Goal: Task Accomplishment & Management: Use online tool/utility

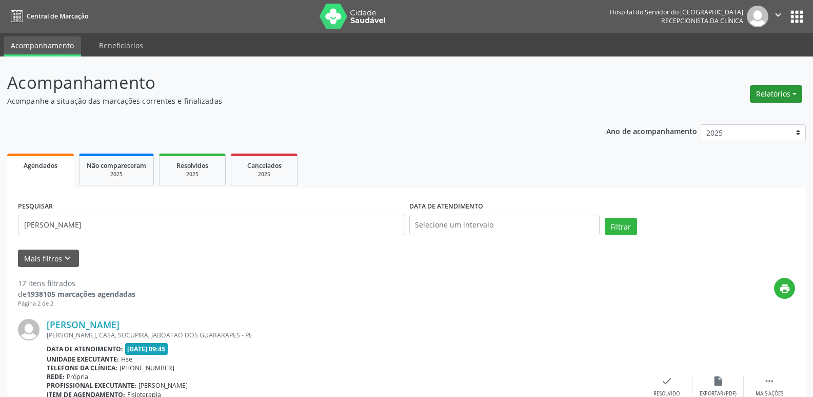
click at [766, 89] on button "Relatórios" at bounding box center [776, 93] width 52 height 17
click at [725, 116] on link "Agendamentos" at bounding box center [748, 116] width 110 height 14
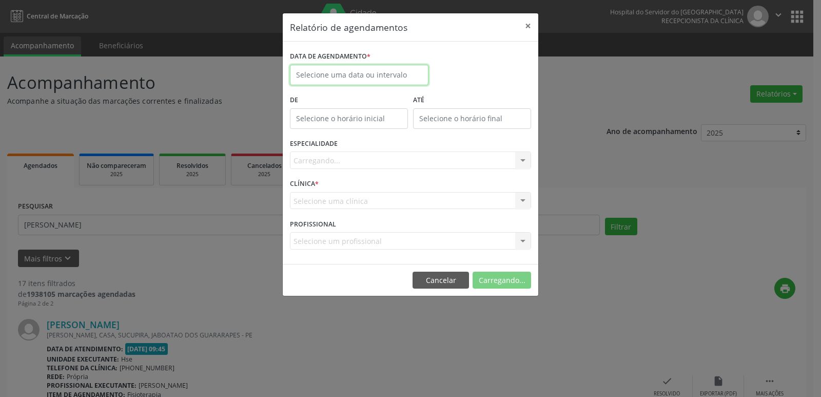
click at [305, 75] on input "text" at bounding box center [359, 75] width 139 height 21
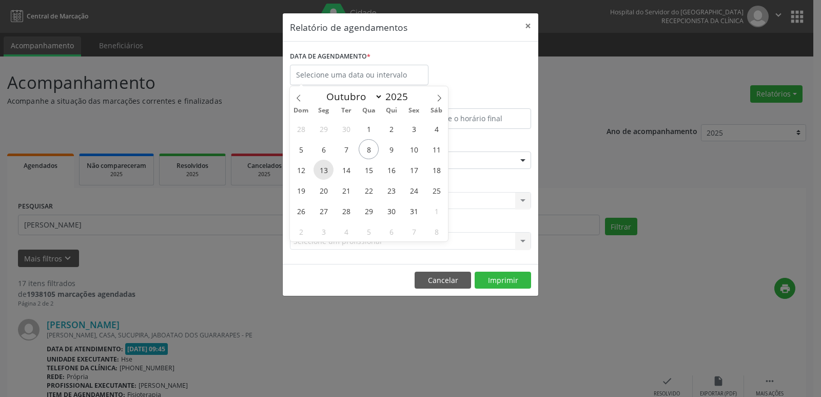
drag, startPoint x: 325, startPoint y: 168, endPoint x: 331, endPoint y: 170, distance: 6.5
click at [331, 170] on span "13" at bounding box center [324, 170] width 20 height 20
type input "[DATE]"
drag, startPoint x: 331, startPoint y: 170, endPoint x: 410, endPoint y: 174, distance: 79.2
click at [410, 174] on div "28 29 30 1 2 3 4 5 6 7 8 9 10 11 12 13 14 15 16 17 18 19 20 21 22 23 24 25 26 2…" at bounding box center [369, 179] width 158 height 123
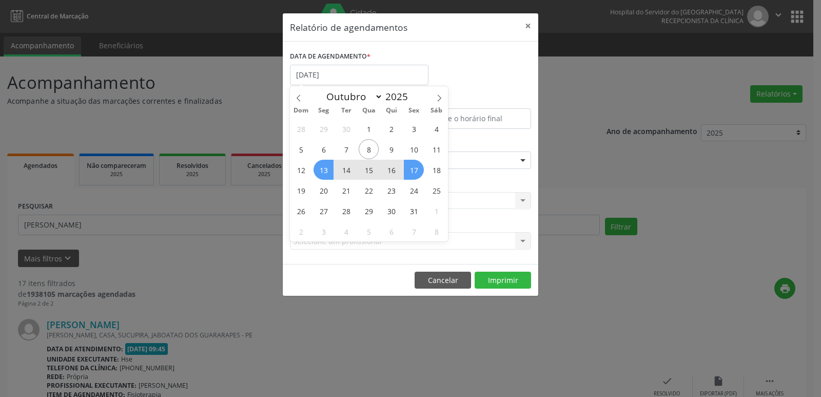
click at [413, 171] on span "17" at bounding box center [414, 170] width 20 height 20
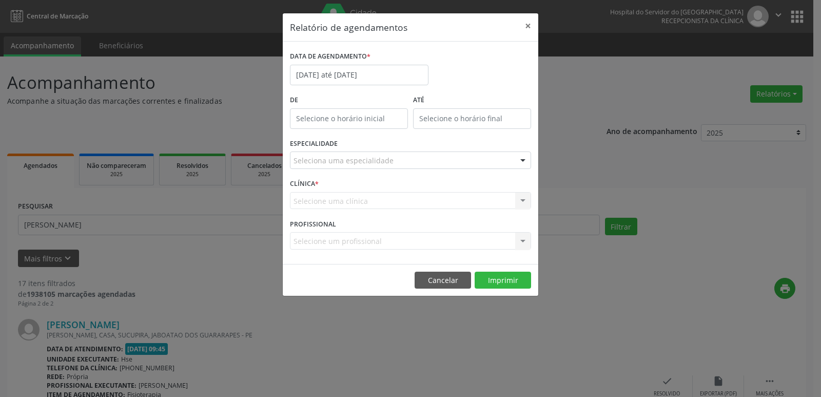
click at [519, 161] on div at bounding box center [522, 160] width 15 height 17
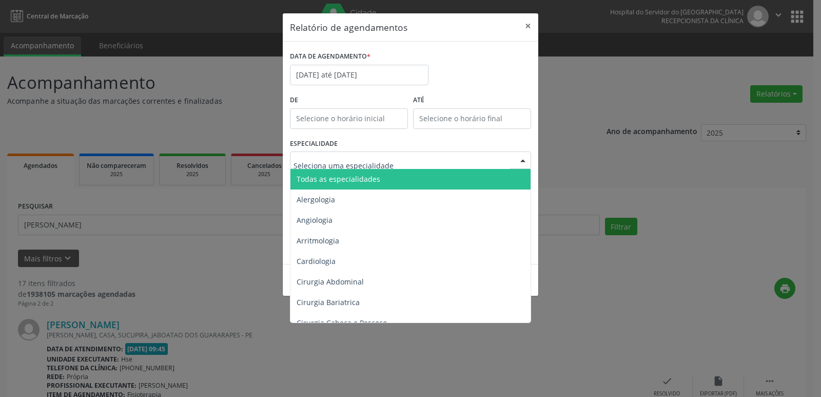
click at [395, 180] on span "Todas as especialidades" at bounding box center [411, 179] width 242 height 21
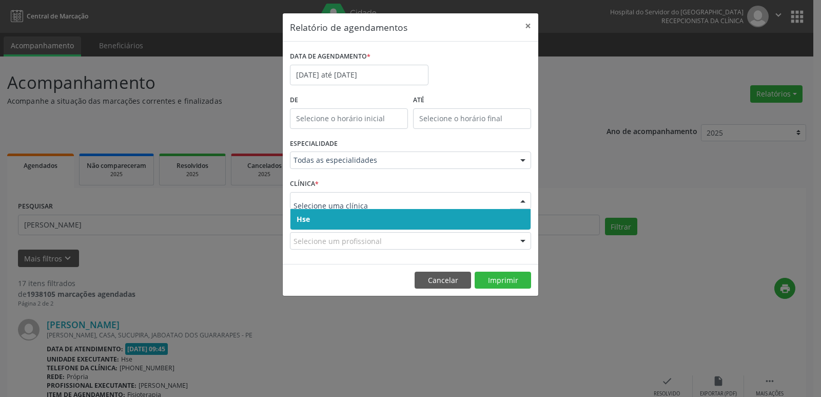
click at [522, 201] on div at bounding box center [522, 200] width 15 height 17
click at [372, 221] on span "Hse" at bounding box center [410, 219] width 240 height 21
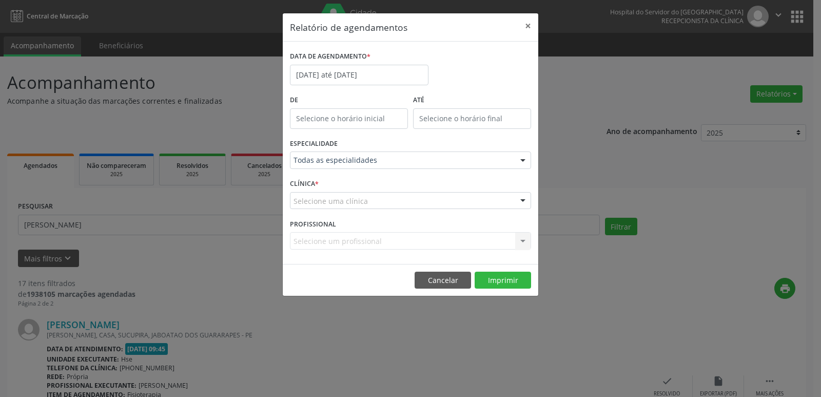
click at [524, 201] on div at bounding box center [522, 200] width 15 height 17
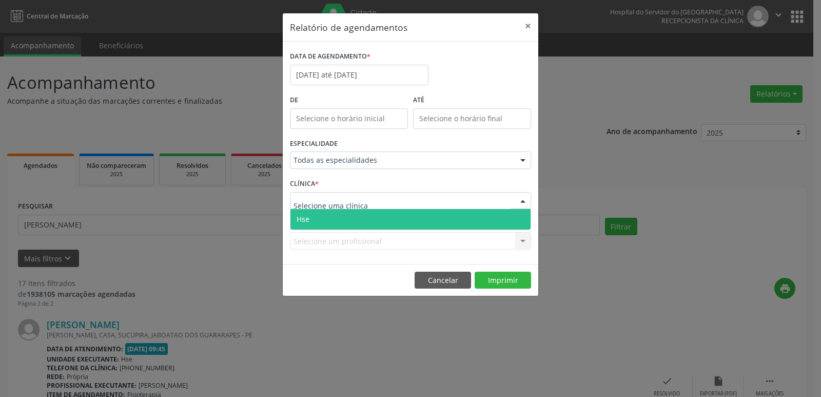
click at [379, 222] on span "Hse" at bounding box center [410, 219] width 240 height 21
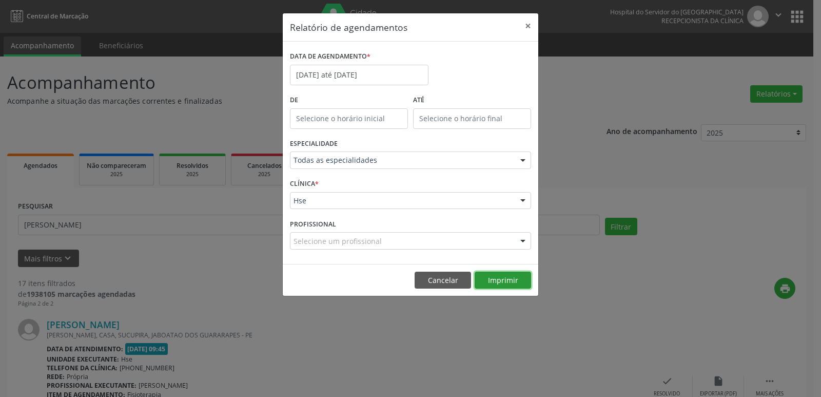
click at [493, 282] on button "Imprimir" at bounding box center [503, 279] width 56 height 17
click at [346, 75] on input "[DATE] até [DATE]" at bounding box center [359, 75] width 139 height 21
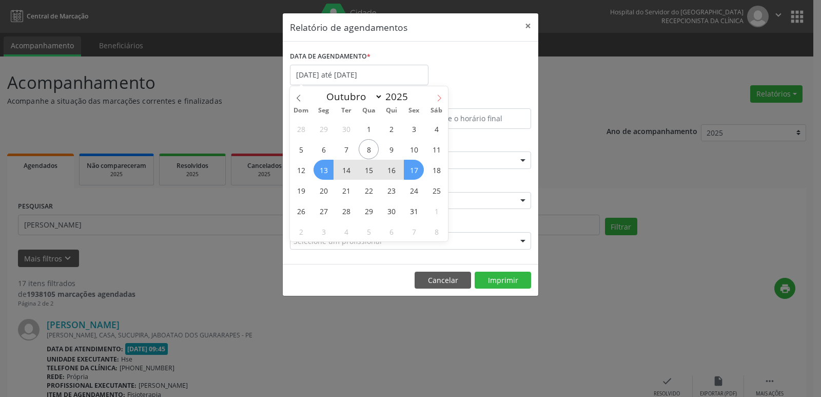
click at [439, 95] on icon at bounding box center [439, 97] width 7 height 7
select select "10"
click at [415, 174] on span "14" at bounding box center [414, 170] width 20 height 20
type input "[DATE]"
click at [415, 174] on span "14" at bounding box center [414, 170] width 20 height 20
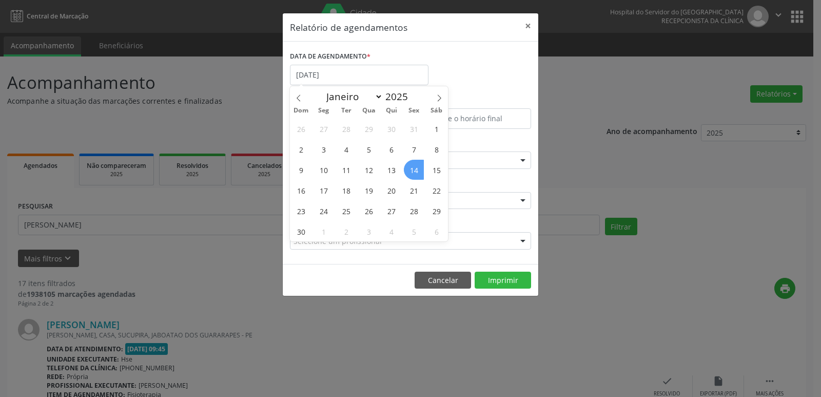
click at [415, 174] on div "ESPECIALIDADE Todas as especialidades Todas as especialidades Alergologia Angio…" at bounding box center [410, 156] width 246 height 40
click at [353, 75] on input "[DATE]" at bounding box center [359, 75] width 139 height 21
click at [297, 100] on icon at bounding box center [298, 97] width 7 height 7
select select "9"
click at [327, 171] on span "13" at bounding box center [324, 170] width 20 height 20
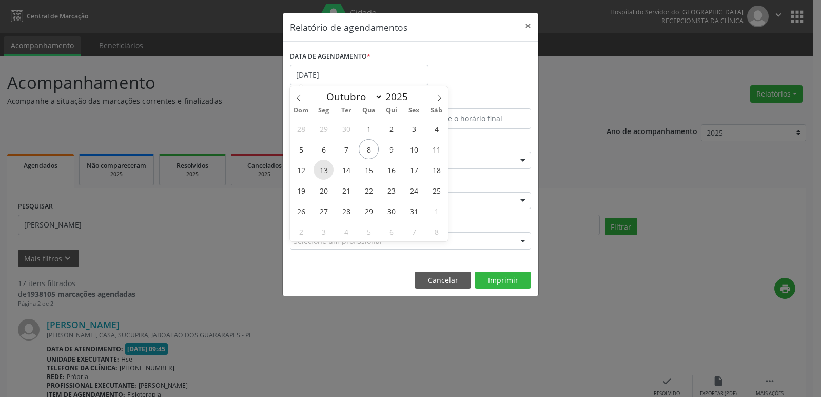
type input "[DATE]"
select select "9"
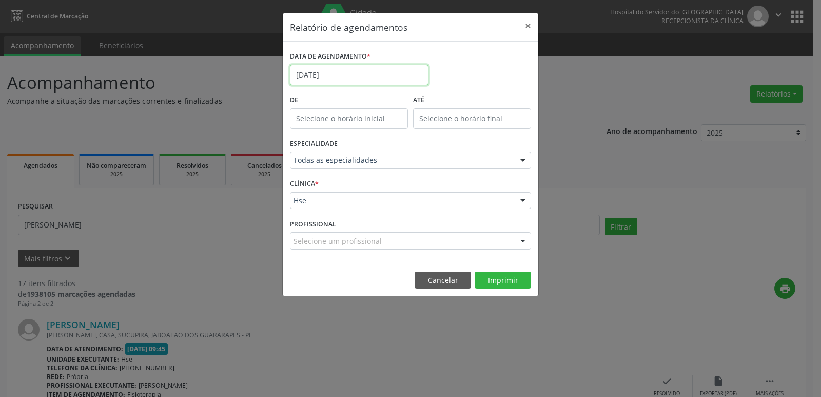
click at [325, 75] on input "[DATE]" at bounding box center [359, 75] width 139 height 21
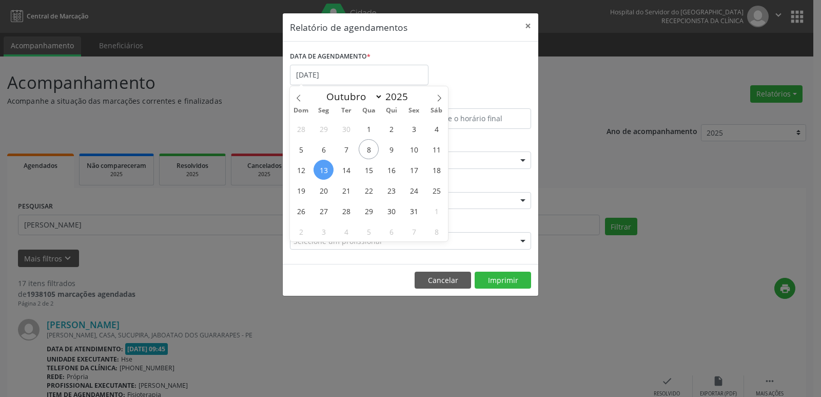
click at [324, 172] on span "13" at bounding box center [324, 170] width 20 height 20
type input "[DATE]"
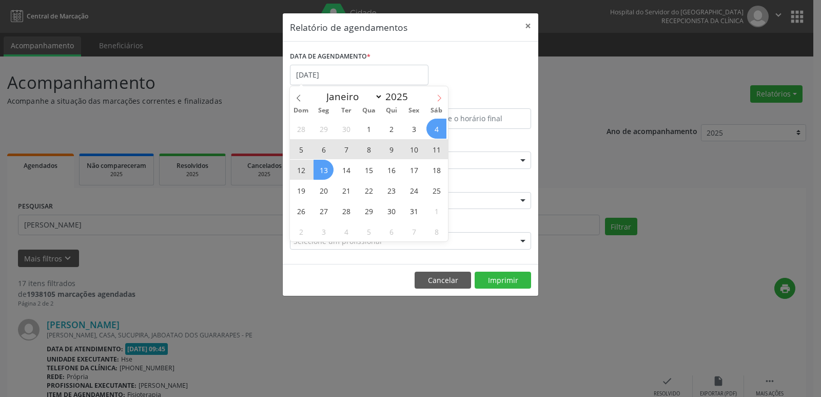
click at [441, 98] on icon at bounding box center [439, 97] width 7 height 7
select select "10"
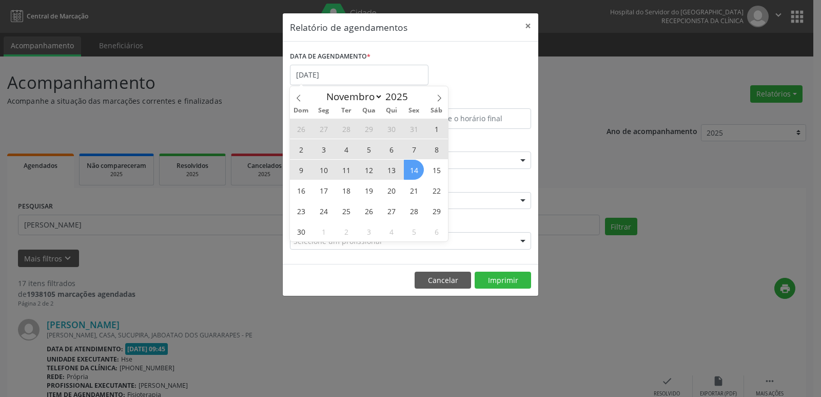
click at [414, 173] on span "14" at bounding box center [414, 170] width 20 height 20
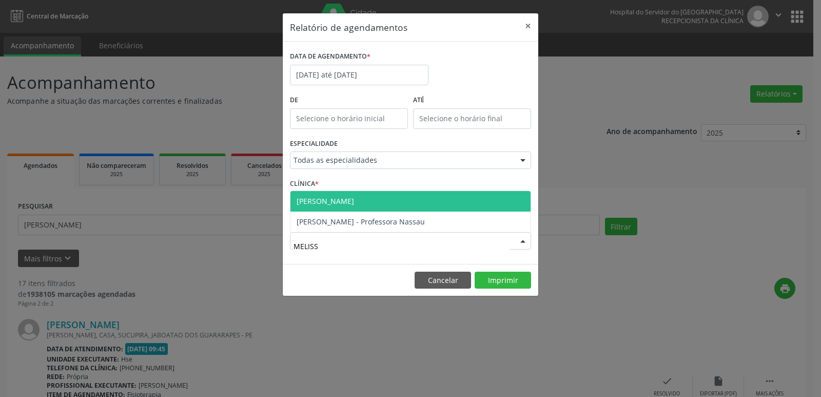
type input "[PERSON_NAME]"
click at [377, 204] on span "[PERSON_NAME]" at bounding box center [410, 201] width 240 height 21
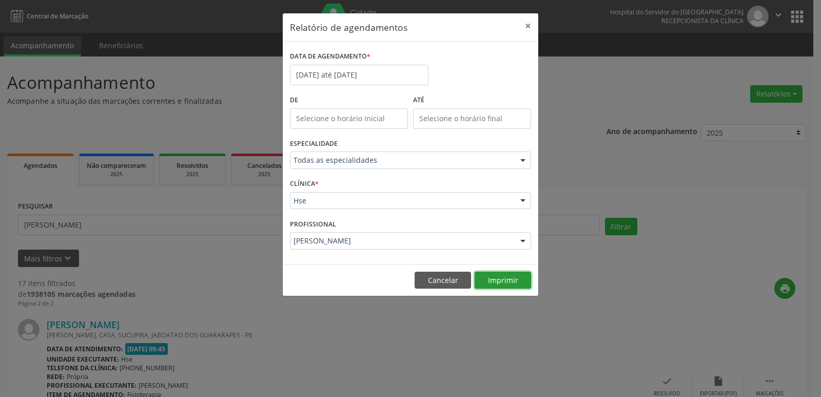
click at [494, 280] on button "Imprimir" at bounding box center [503, 279] width 56 height 17
click at [344, 76] on body "Central de Marcação Hospital do Servidor do [GEOGRAPHIC_DATA] Recepcionista da …" at bounding box center [410, 198] width 821 height 397
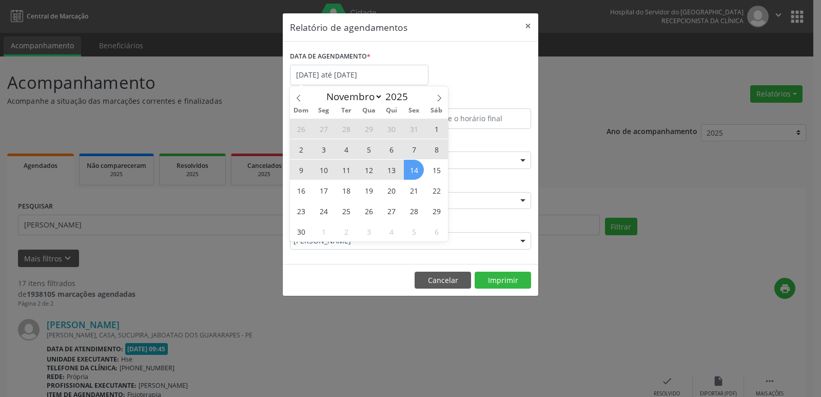
click at [344, 86] on div "Janeiro Fevereiro Março Abril Maio Junho Julho Agosto Setembro Outubro Novembro…" at bounding box center [368, 94] width 119 height 17
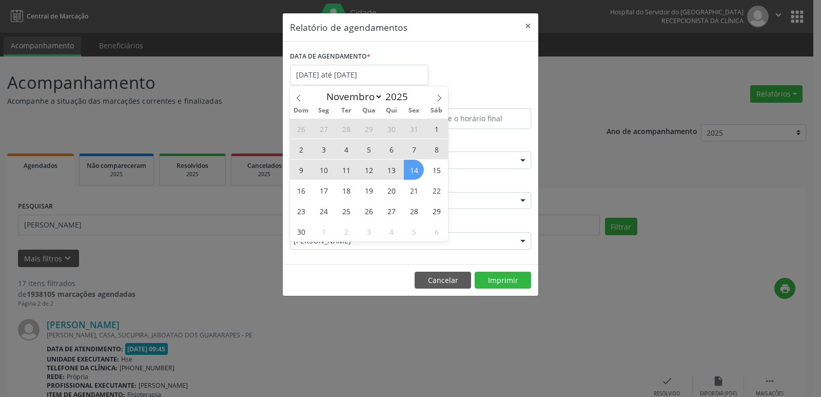
click at [344, 86] on div "Janeiro Fevereiro Março Abril Maio Junho Julho Agosto Setembro Outubro Novembro…" at bounding box center [368, 94] width 119 height 17
drag, startPoint x: 344, startPoint y: 76, endPoint x: 508, endPoint y: 48, distance: 166.1
click at [345, 76] on input "[DATE] até [DATE]" at bounding box center [359, 75] width 139 height 21
click at [297, 100] on icon at bounding box center [298, 97] width 7 height 7
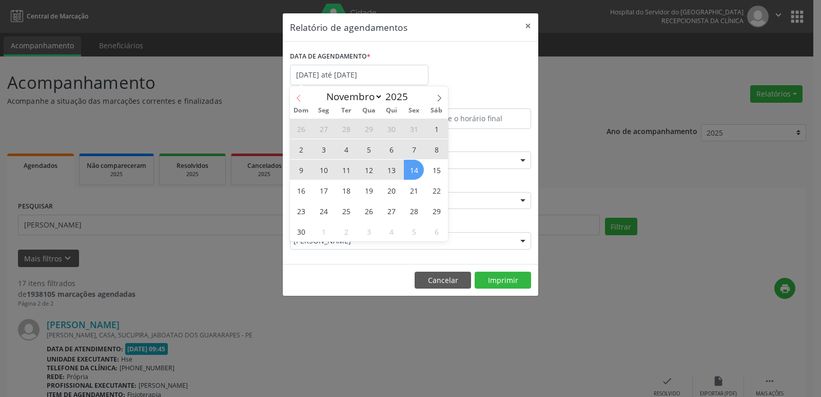
select select "9"
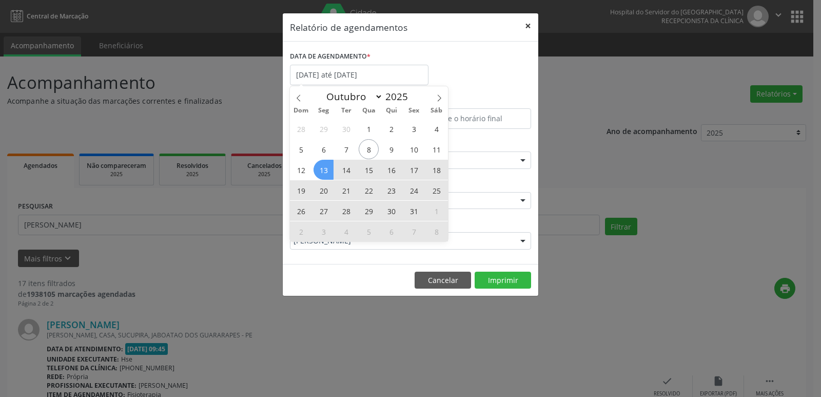
click at [530, 22] on button "×" at bounding box center [528, 25] width 21 height 25
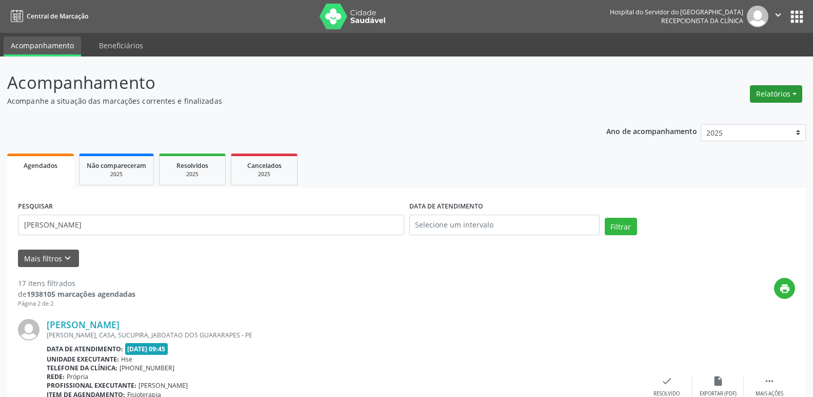
click at [778, 95] on button "Relatórios" at bounding box center [776, 93] width 52 height 17
click at [748, 116] on link "Agendamentos" at bounding box center [748, 116] width 110 height 14
select select "9"
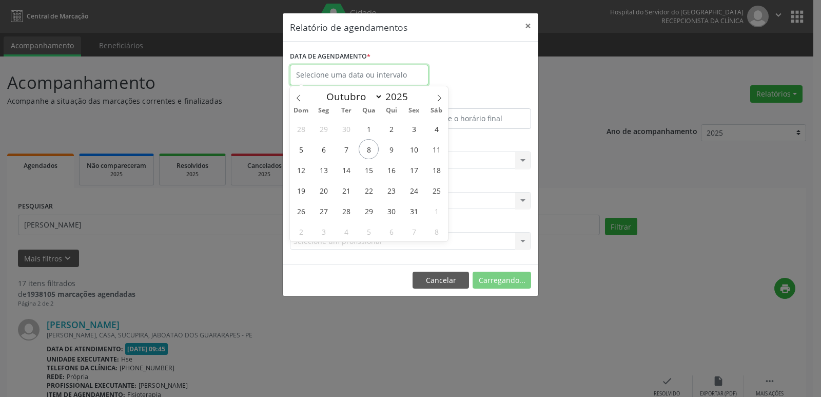
click at [346, 74] on input "text" at bounding box center [359, 75] width 139 height 21
click at [324, 168] on span "13" at bounding box center [324, 170] width 20 height 20
type input "[DATE]"
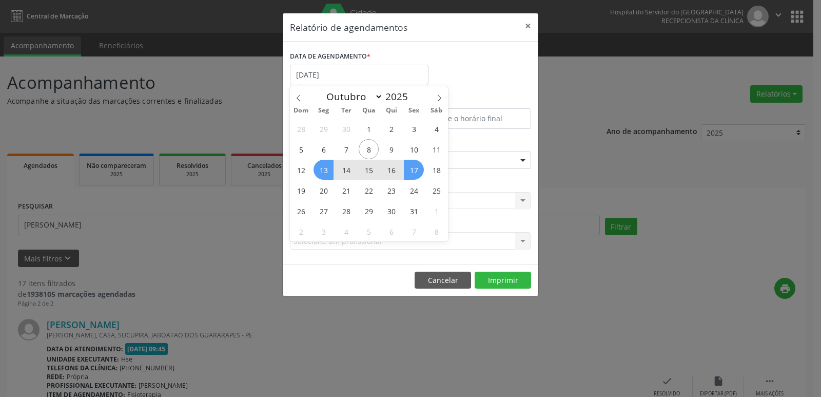
drag, startPoint x: 324, startPoint y: 168, endPoint x: 412, endPoint y: 175, distance: 88.6
click at [412, 175] on div "28 29 30 1 2 3 4 5 6 7 8 9 10 11 12 13 14 15 16 17 18 19 20 21 22 23 24 25 26 2…" at bounding box center [369, 179] width 158 height 123
click at [412, 175] on span "17" at bounding box center [414, 170] width 20 height 20
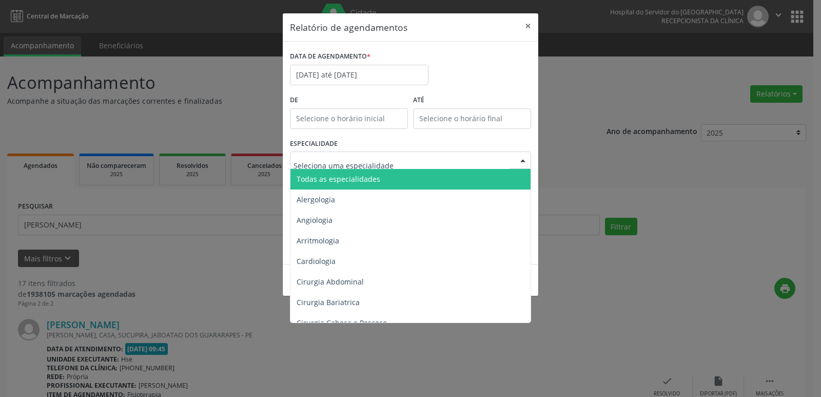
click at [518, 161] on div at bounding box center [522, 160] width 15 height 17
click at [444, 181] on span "Todas as especialidades" at bounding box center [411, 179] width 242 height 21
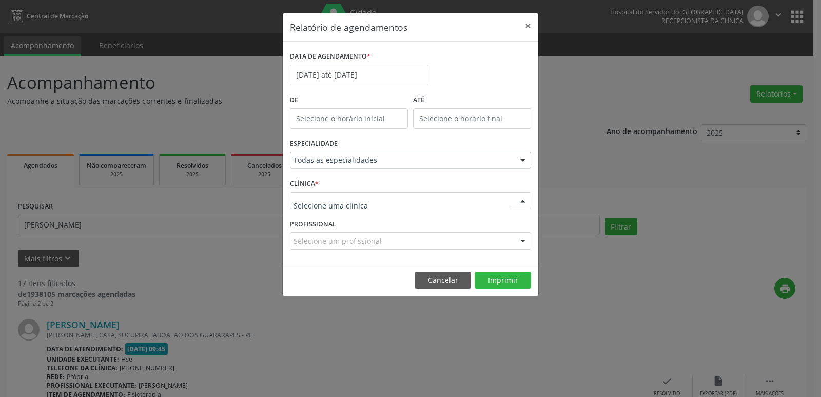
click at [522, 200] on div at bounding box center [522, 200] width 15 height 17
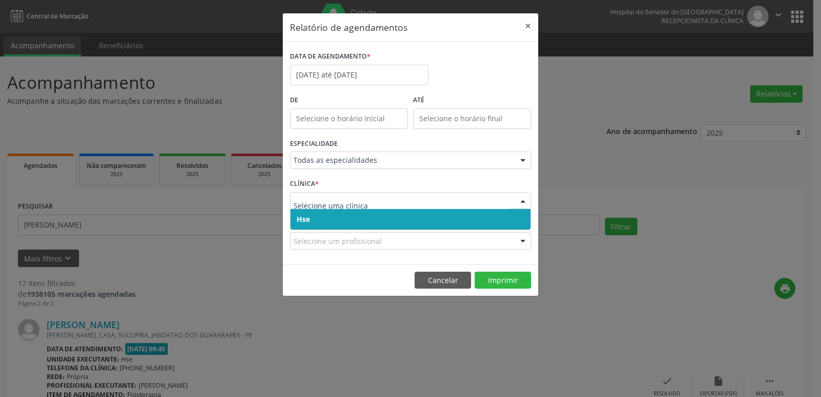
click at [344, 224] on span "Hse" at bounding box center [410, 219] width 240 height 21
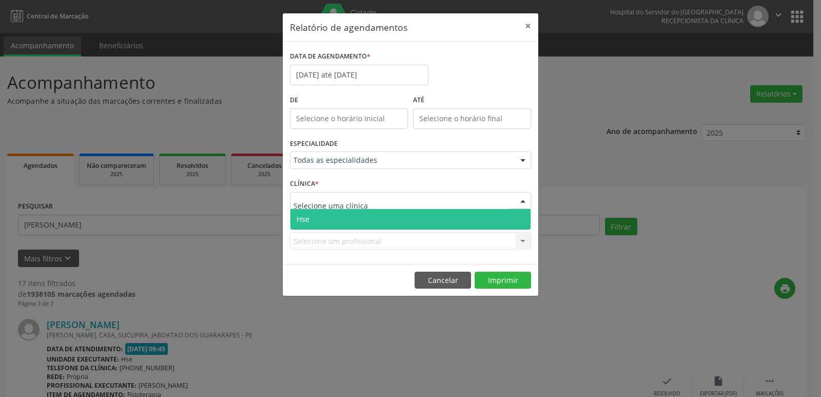
click at [521, 201] on div at bounding box center [522, 200] width 15 height 17
click at [400, 214] on span "Hse" at bounding box center [410, 219] width 240 height 21
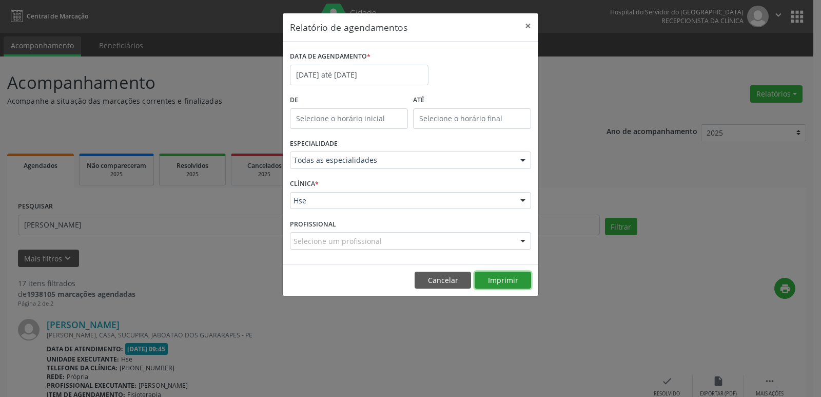
click at [499, 283] on button "Imprimir" at bounding box center [503, 279] width 56 height 17
click at [529, 23] on button "×" at bounding box center [528, 25] width 21 height 25
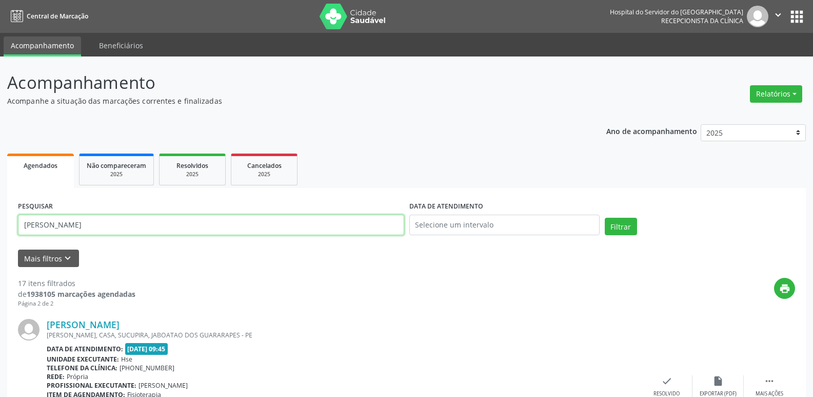
click at [154, 227] on input "[PERSON_NAME]" at bounding box center [211, 225] width 386 height 21
type input "66594375415"
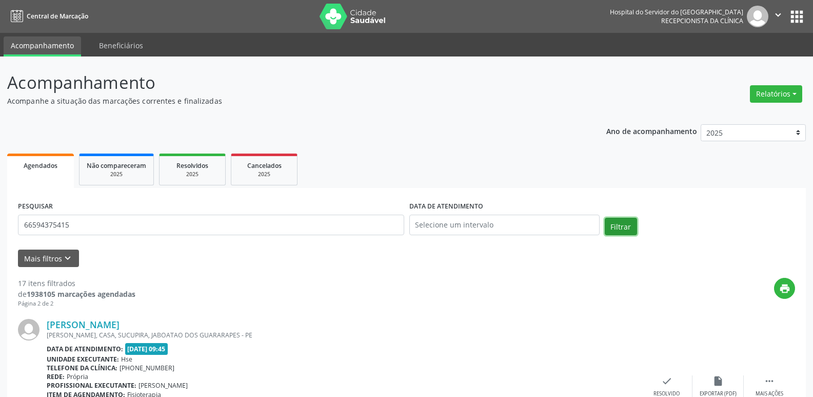
click at [621, 231] on button "Filtrar" at bounding box center [621, 226] width 32 height 17
click at [782, 88] on button "Relatórios" at bounding box center [776, 93] width 52 height 17
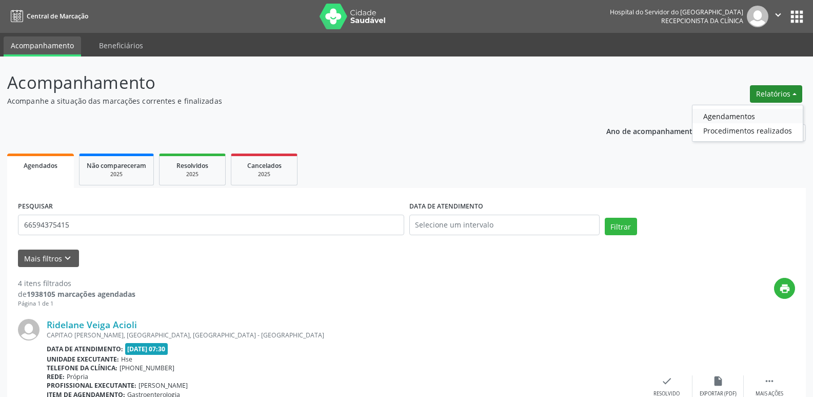
click at [737, 114] on link "Agendamentos" at bounding box center [748, 116] width 110 height 14
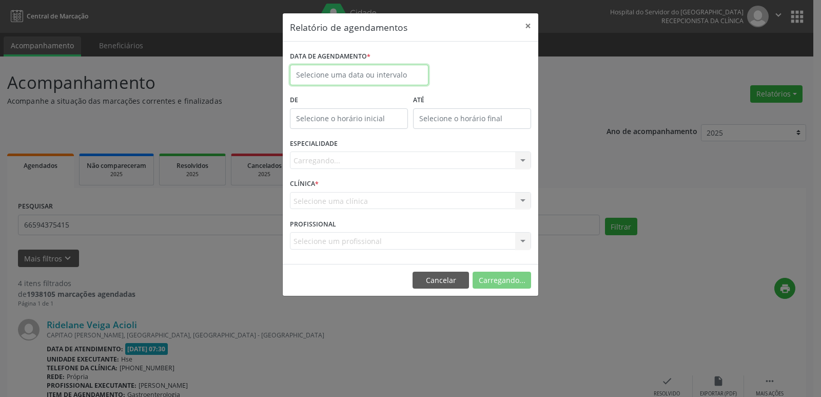
click at [360, 79] on input "text" at bounding box center [359, 75] width 139 height 21
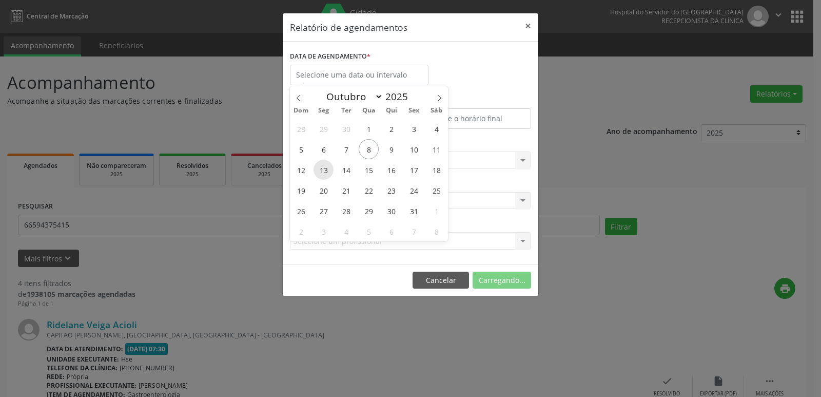
click at [323, 170] on span "13" at bounding box center [324, 170] width 20 height 20
type input "[DATE]"
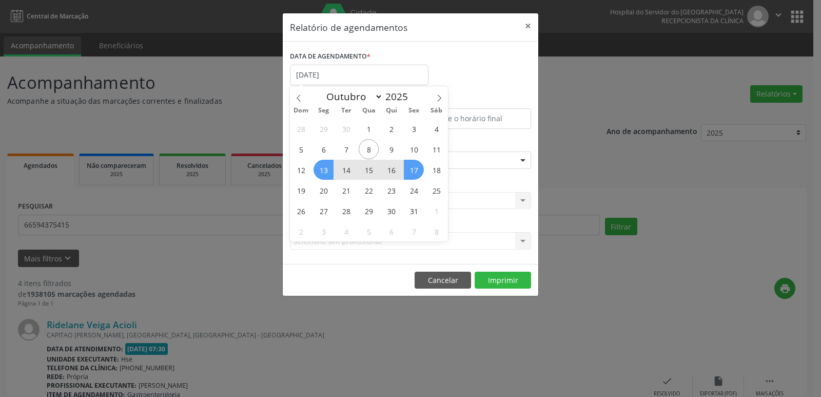
drag, startPoint x: 323, startPoint y: 170, endPoint x: 410, endPoint y: 176, distance: 86.9
click at [410, 176] on div "28 29 30 1 2 3 4 5 6 7 8 9 10 11 12 13 14 15 16 17 18 19 20 21 22 23 24 25 26 2…" at bounding box center [369, 179] width 158 height 123
click at [410, 176] on span "17" at bounding box center [414, 170] width 20 height 20
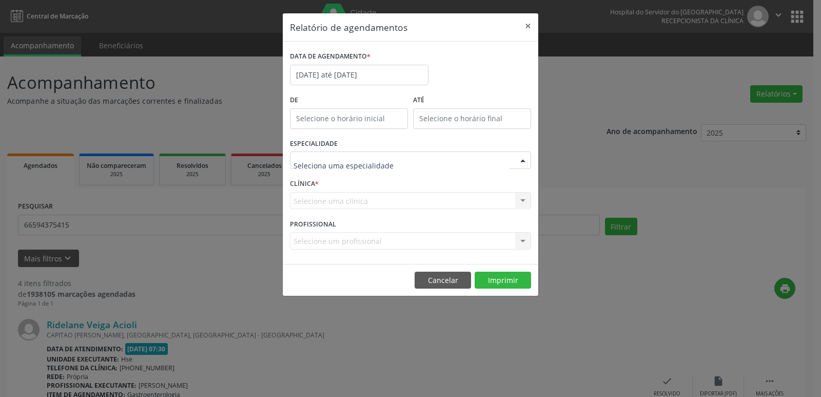
click at [526, 164] on div at bounding box center [522, 160] width 15 height 17
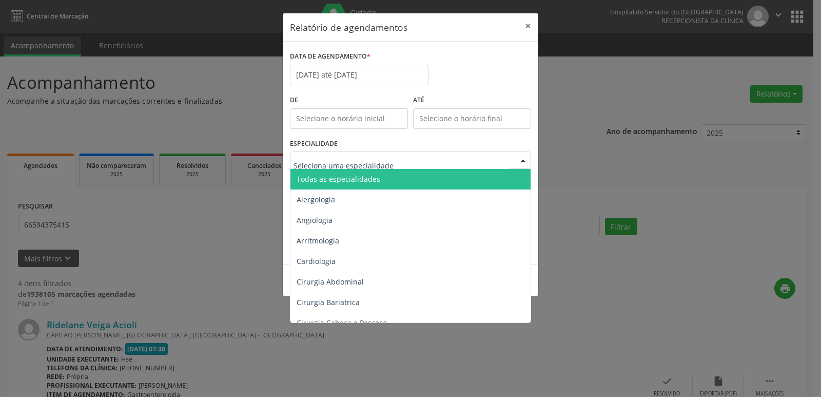
click at [403, 179] on span "Todas as especialidades" at bounding box center [411, 179] width 242 height 21
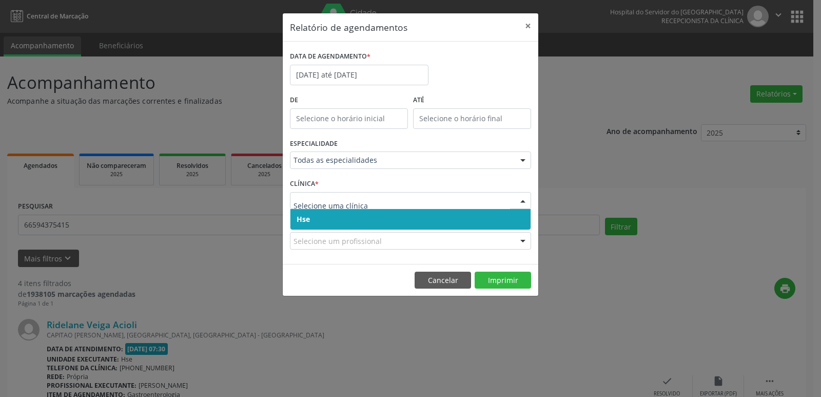
click at [519, 201] on div at bounding box center [522, 200] width 15 height 17
click at [404, 219] on span "Hse" at bounding box center [410, 219] width 240 height 21
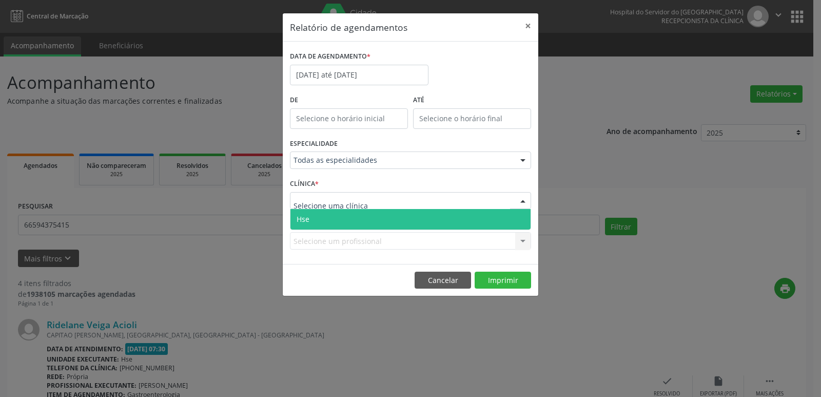
click at [528, 202] on div at bounding box center [522, 200] width 15 height 17
click at [446, 223] on span "Hse" at bounding box center [410, 219] width 240 height 21
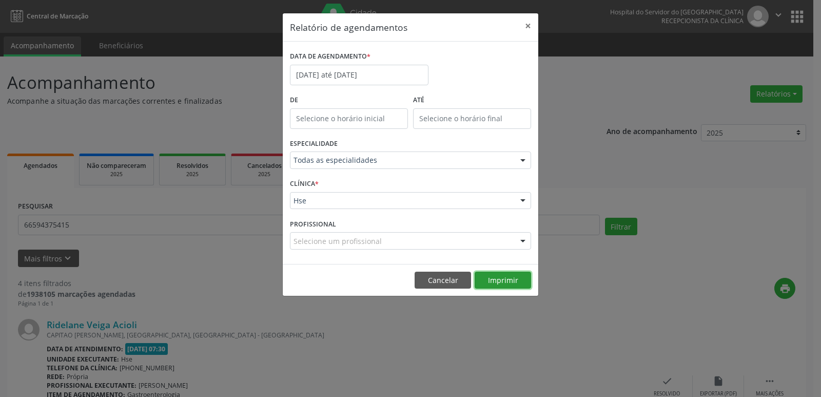
click at [518, 275] on button "Imprimir" at bounding box center [503, 279] width 56 height 17
click at [309, 71] on input "[DATE] até [DATE]" at bounding box center [359, 75] width 139 height 21
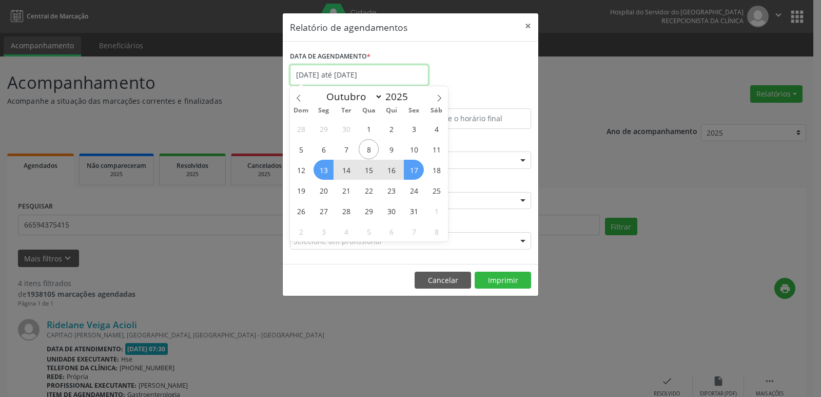
click at [299, 77] on input "[DATE] até [DATE]" at bounding box center [359, 75] width 139 height 21
click at [327, 190] on span "20" at bounding box center [324, 190] width 20 height 20
type input "[DATE]"
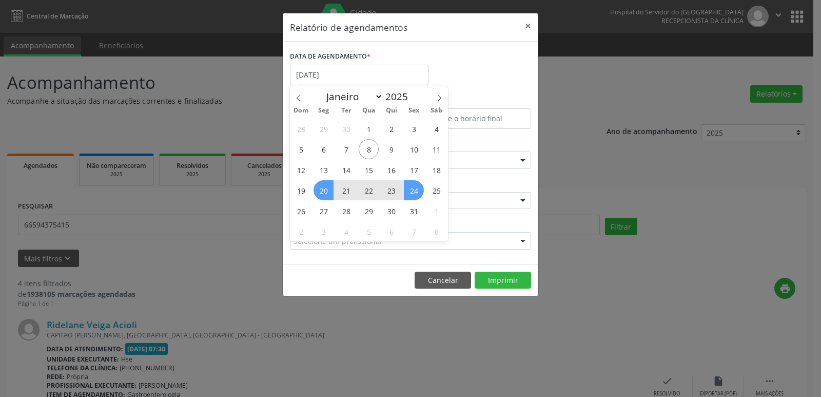
drag, startPoint x: 327, startPoint y: 190, endPoint x: 421, endPoint y: 191, distance: 94.4
click at [421, 191] on div "28 29 30 1 2 3 4 5 6 7 8 9 10 11 12 13 14 15 16 17 18 19 20 21 22 23 24 25 26 2…" at bounding box center [369, 179] width 158 height 123
click at [421, 191] on span "24" at bounding box center [414, 190] width 20 height 20
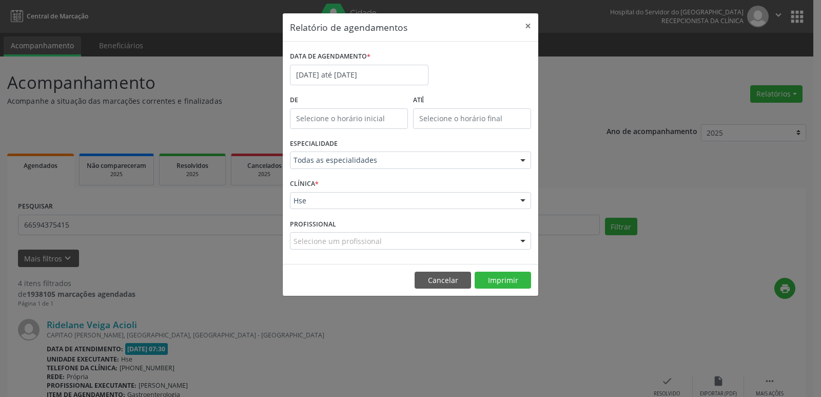
click at [522, 164] on div at bounding box center [522, 160] width 15 height 17
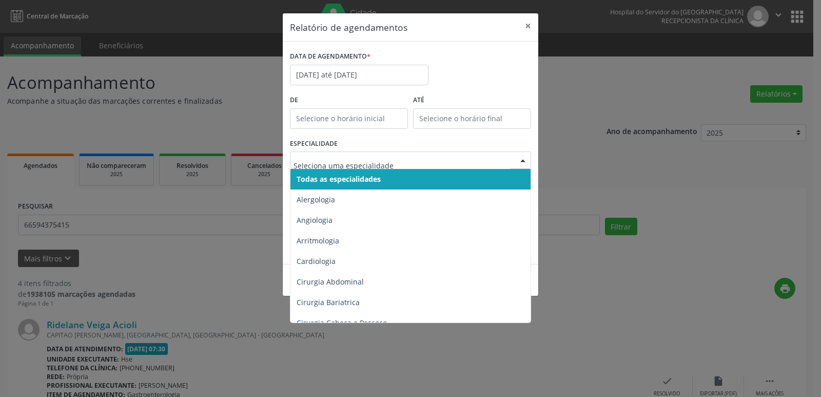
click at [394, 178] on span "Todas as especialidades" at bounding box center [411, 179] width 242 height 21
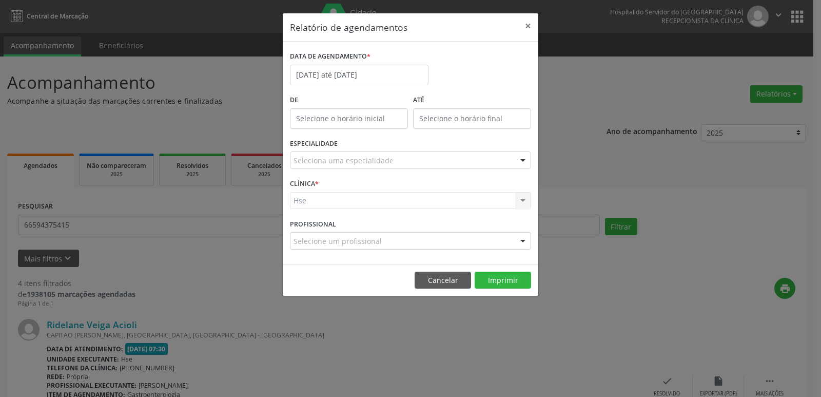
click at [523, 160] on div at bounding box center [522, 160] width 15 height 17
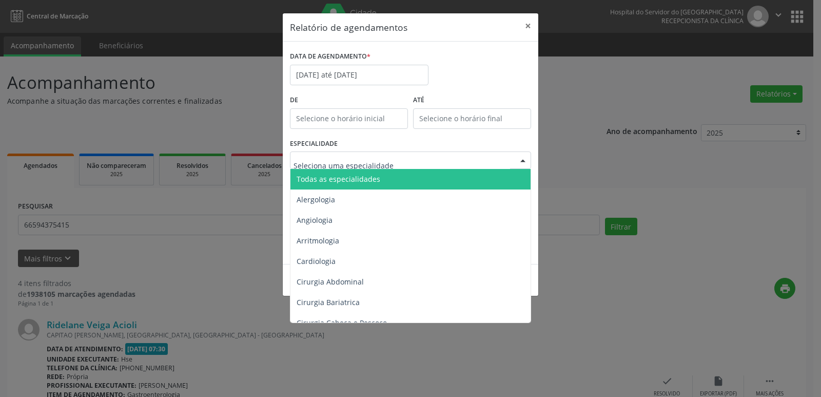
click at [384, 180] on span "Todas as especialidades" at bounding box center [411, 179] width 242 height 21
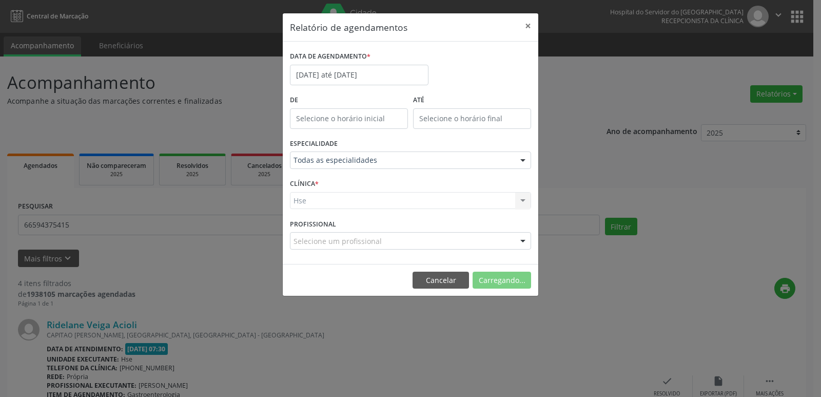
click at [521, 201] on div "Hse Hse Nenhum resultado encontrado para: " " Não há nenhuma opção para ser exi…" at bounding box center [410, 200] width 241 height 17
click at [521, 201] on div at bounding box center [522, 200] width 15 height 17
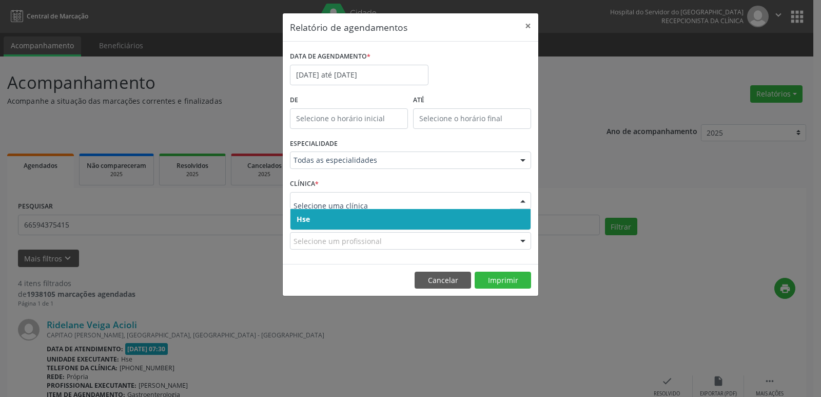
click at [350, 216] on span "Hse" at bounding box center [410, 219] width 240 height 21
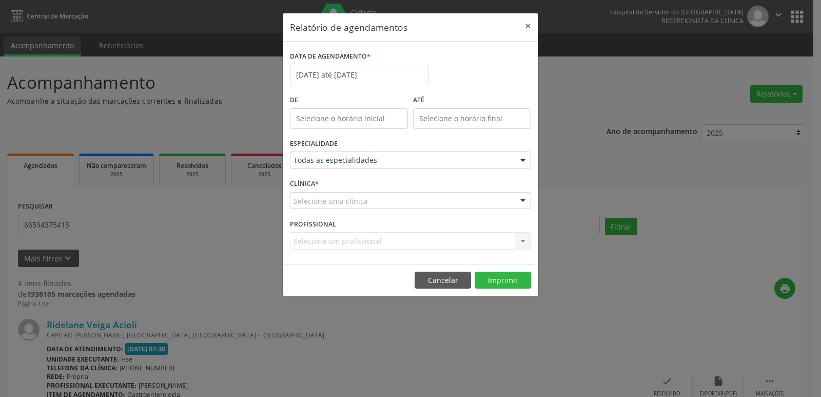
click at [521, 199] on div at bounding box center [522, 200] width 15 height 17
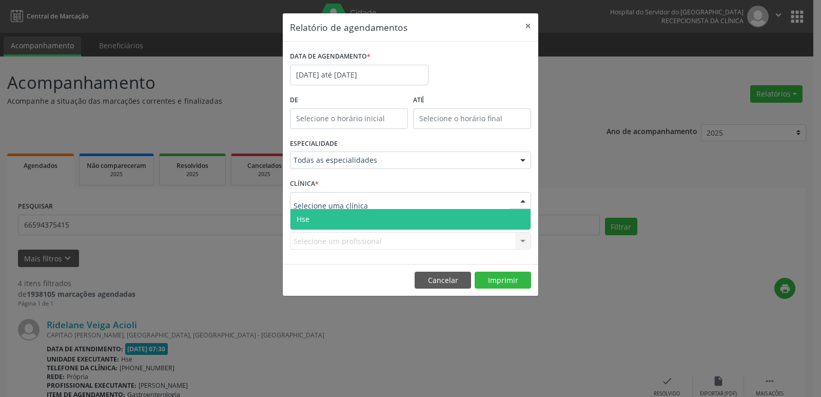
click at [376, 221] on span "Hse" at bounding box center [410, 219] width 240 height 21
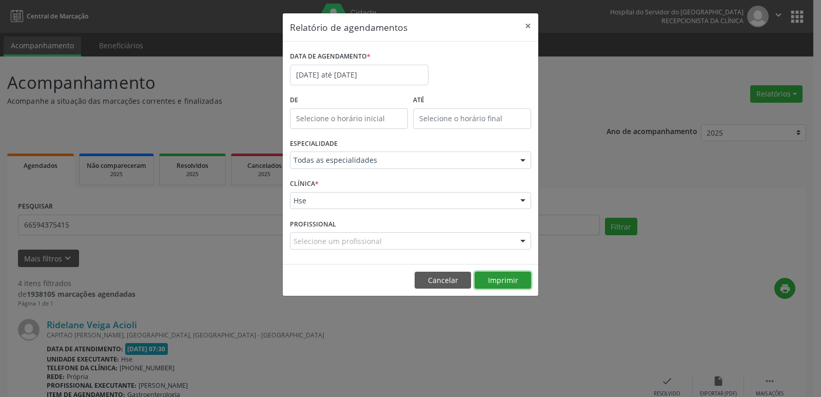
click at [492, 276] on button "Imprimir" at bounding box center [503, 279] width 56 height 17
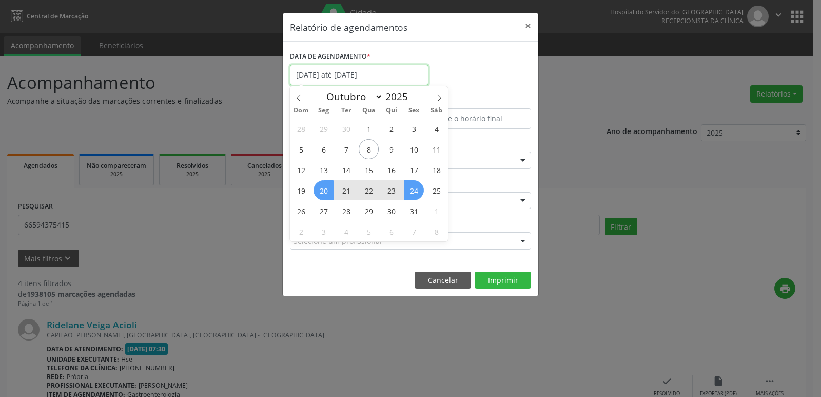
click at [314, 75] on input "[DATE] até [DATE]" at bounding box center [359, 75] width 139 height 21
click at [327, 171] on span "13" at bounding box center [324, 170] width 20 height 20
type input "[DATE]"
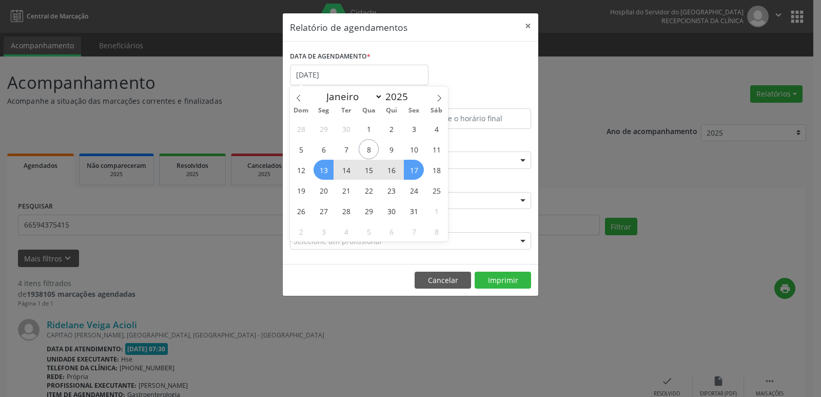
drag, startPoint x: 327, startPoint y: 171, endPoint x: 417, endPoint y: 172, distance: 89.8
click at [417, 172] on div "28 29 30 1 2 3 4 5 6 7 8 9 10 11 12 13 14 15 16 17 18 19 20 21 22 23 24 25 26 2…" at bounding box center [369, 179] width 158 height 123
click at [417, 172] on span "17" at bounding box center [414, 170] width 20 height 20
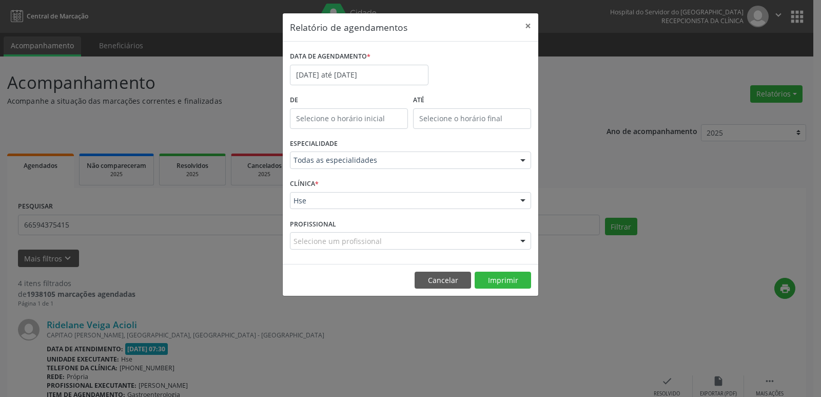
click at [524, 159] on div at bounding box center [522, 160] width 15 height 17
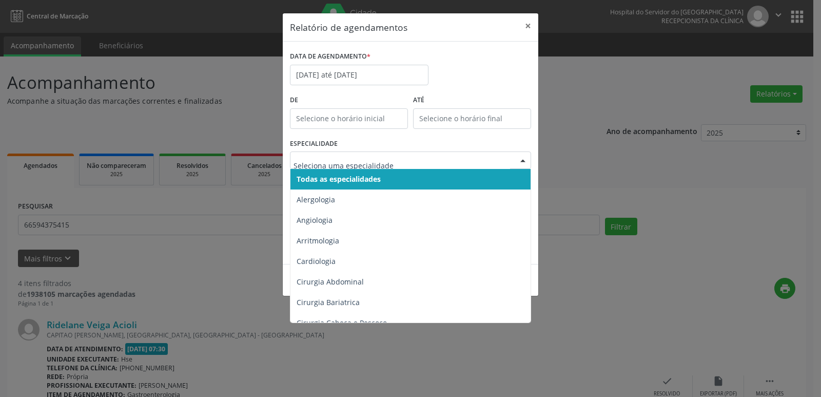
click at [439, 182] on span "Todas as especialidades" at bounding box center [411, 179] width 242 height 21
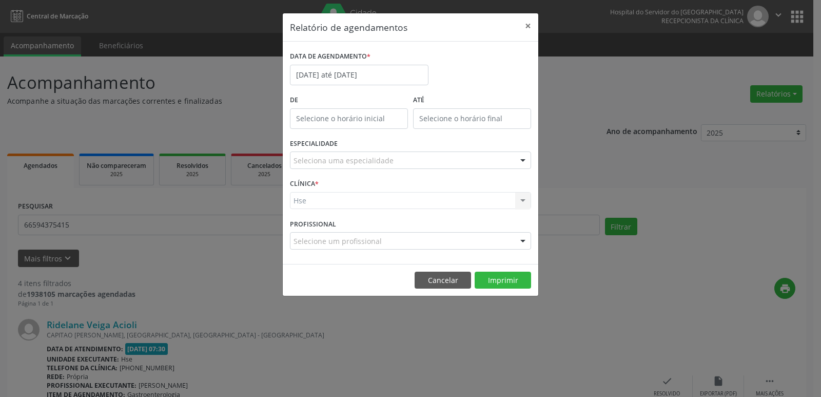
click at [524, 161] on div at bounding box center [522, 160] width 15 height 17
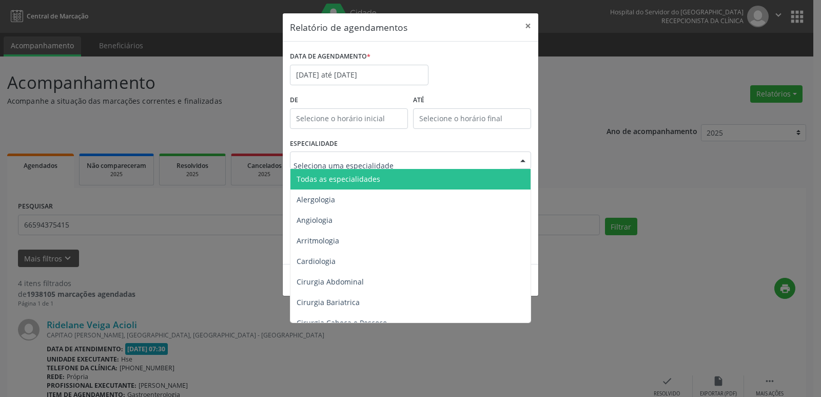
click at [438, 179] on span "Todas as especialidades" at bounding box center [411, 179] width 242 height 21
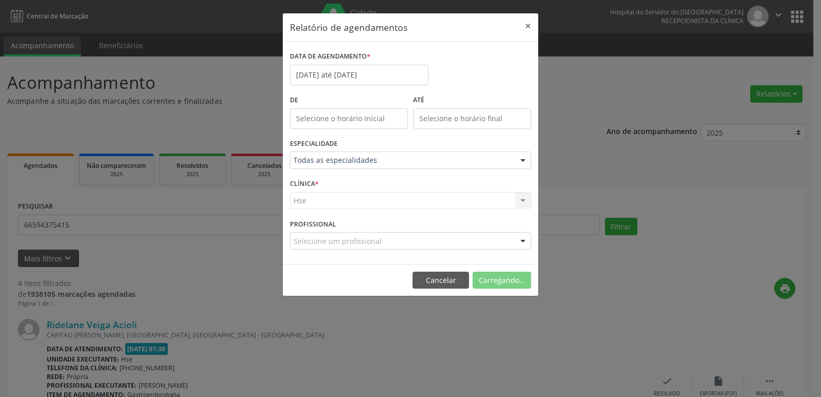
click at [524, 201] on div "Hse Hse Nenhum resultado encontrado para: " " Não há nenhuma opção para ser exi…" at bounding box center [410, 200] width 241 height 17
click at [522, 199] on div "Hse Hse Nenhum resultado encontrado para: " " Não há nenhuma opção para ser exi…" at bounding box center [410, 200] width 241 height 17
click at [522, 199] on div at bounding box center [522, 200] width 15 height 17
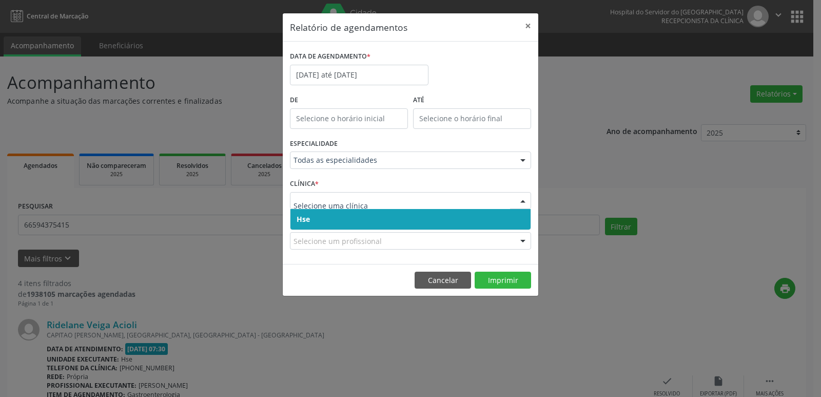
click at [385, 224] on span "Hse" at bounding box center [410, 219] width 240 height 21
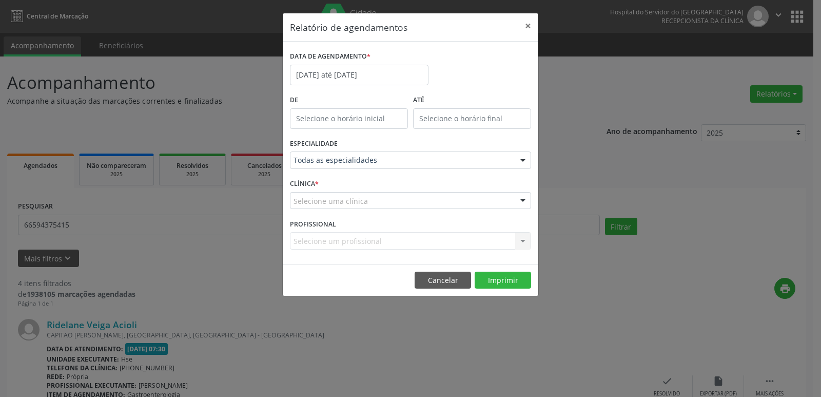
click at [520, 200] on div at bounding box center [522, 200] width 15 height 17
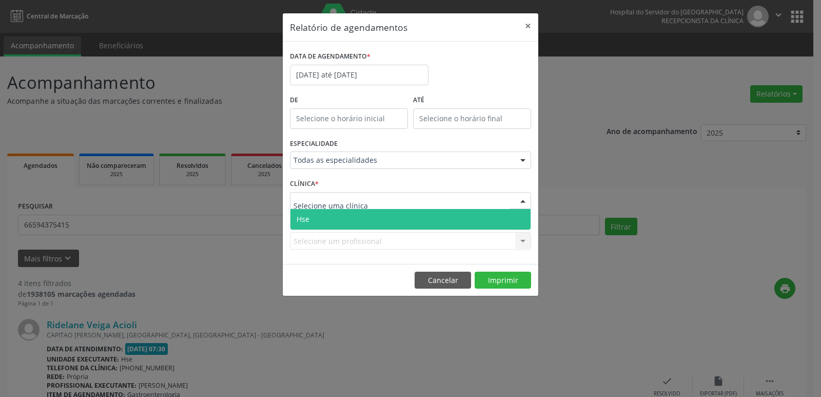
click at [395, 219] on span "Hse" at bounding box center [410, 219] width 240 height 21
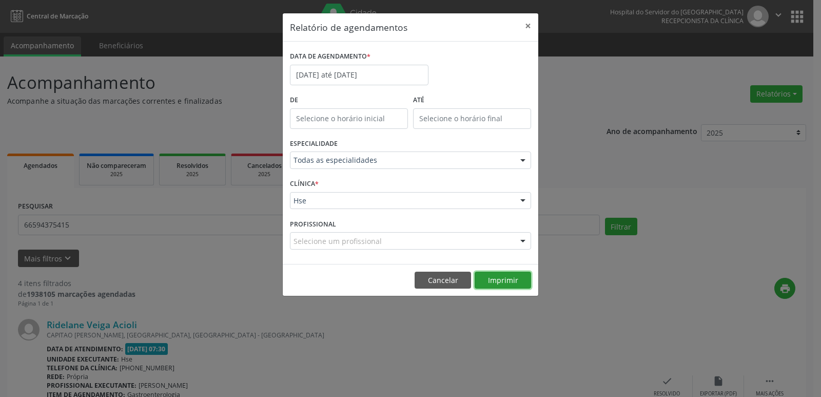
click at [511, 277] on button "Imprimir" at bounding box center [503, 279] width 56 height 17
click at [528, 27] on button "×" at bounding box center [528, 25] width 21 height 25
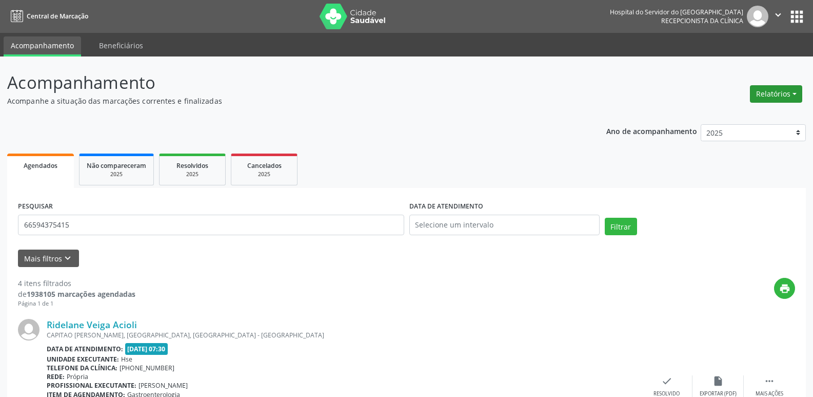
click at [783, 94] on button "Relatórios" at bounding box center [776, 93] width 52 height 17
click at [741, 115] on link "Agendamentos" at bounding box center [748, 116] width 110 height 14
select select "9"
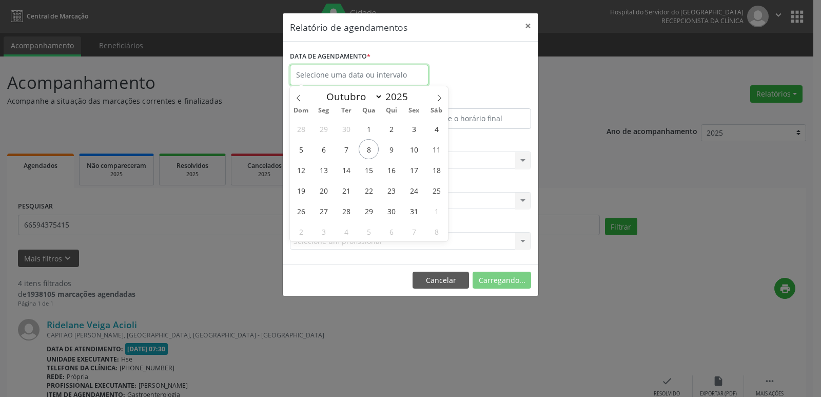
click at [308, 74] on input "text" at bounding box center [359, 75] width 139 height 21
click at [325, 168] on span "13" at bounding box center [324, 170] width 20 height 20
type input "[DATE]"
click at [325, 168] on span "13" at bounding box center [324, 170] width 20 height 20
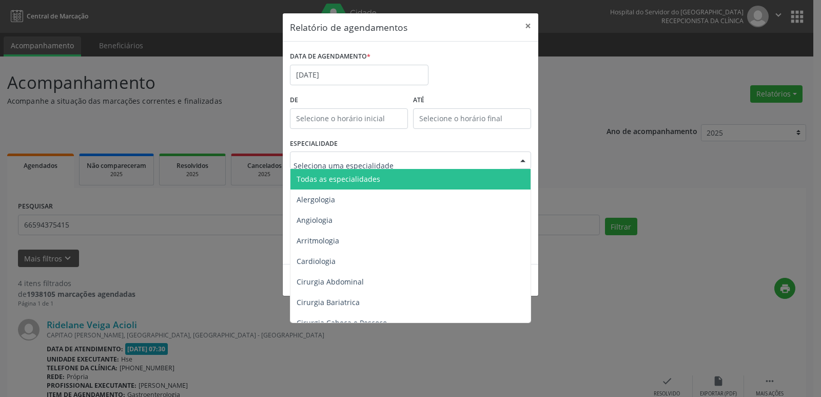
click at [522, 159] on div at bounding box center [522, 160] width 15 height 17
click at [427, 179] on span "Todas as especialidades" at bounding box center [411, 179] width 242 height 21
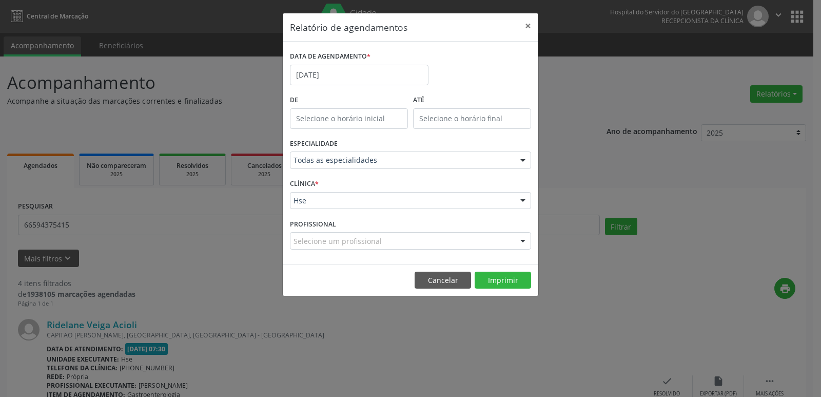
click at [523, 198] on div at bounding box center [522, 200] width 15 height 17
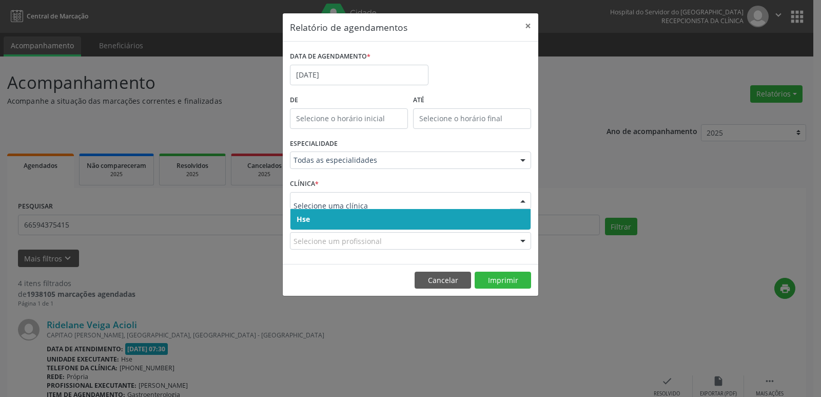
click at [388, 220] on span "Hse" at bounding box center [410, 219] width 240 height 21
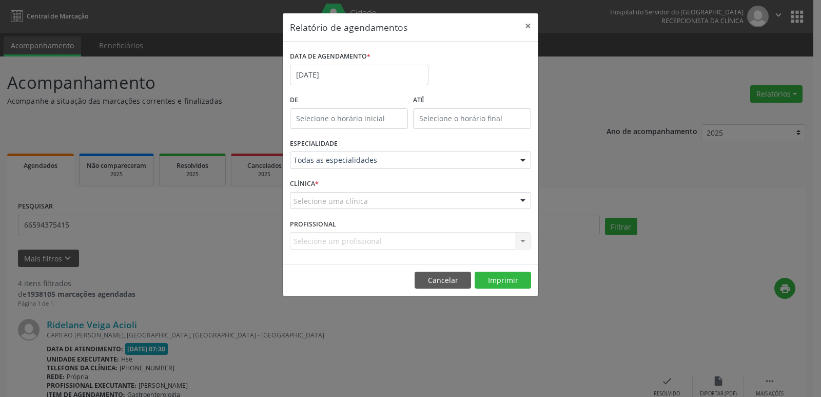
click at [522, 198] on div at bounding box center [522, 200] width 15 height 17
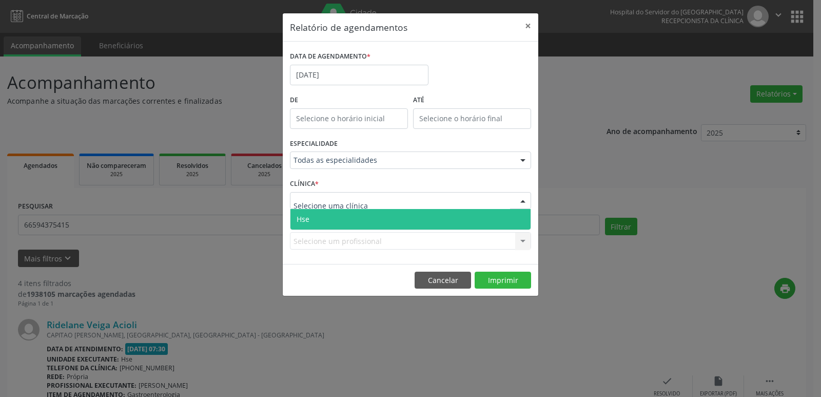
click at [369, 221] on span "Hse" at bounding box center [410, 219] width 240 height 21
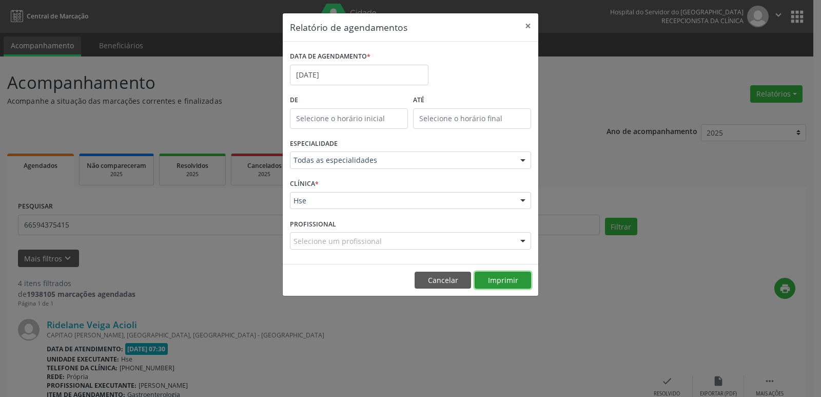
click at [500, 280] on button "Imprimir" at bounding box center [503, 279] width 56 height 17
click at [526, 26] on button "×" at bounding box center [528, 25] width 21 height 25
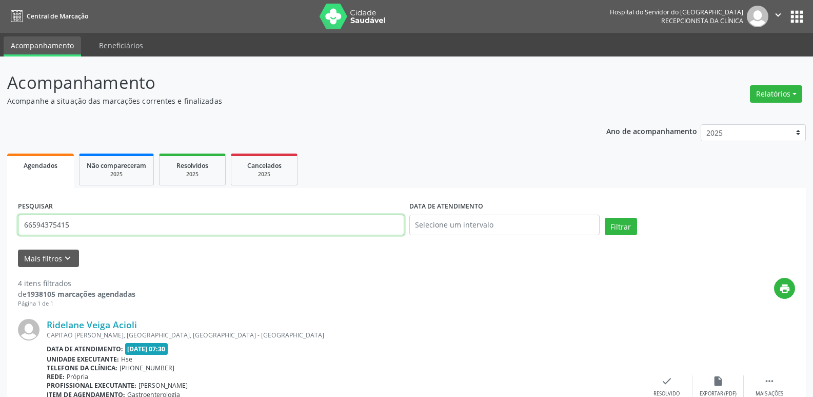
click at [108, 226] on input "66594375415" at bounding box center [211, 225] width 386 height 21
click at [107, 227] on input "66594375415" at bounding box center [211, 225] width 386 height 21
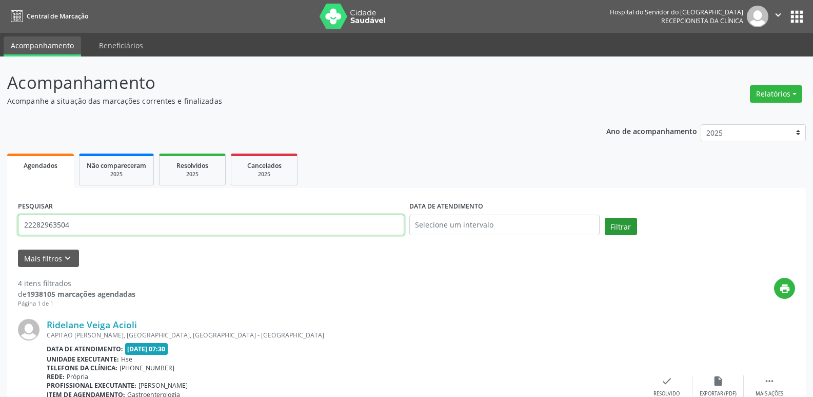
type input "22282963504"
click at [624, 225] on button "Filtrar" at bounding box center [621, 226] width 32 height 17
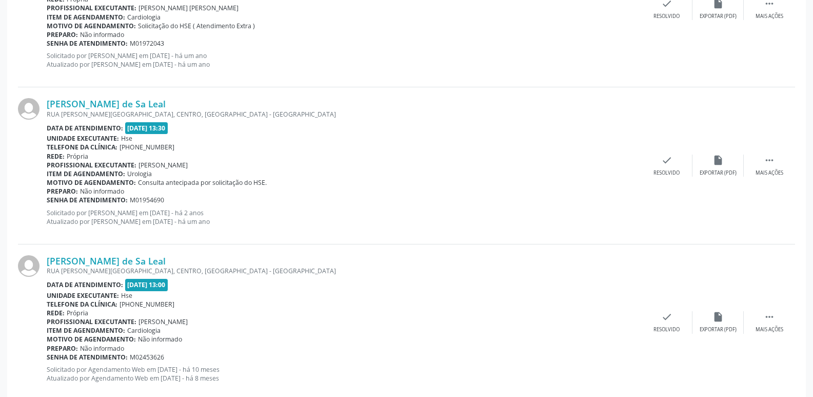
scroll to position [2309, 0]
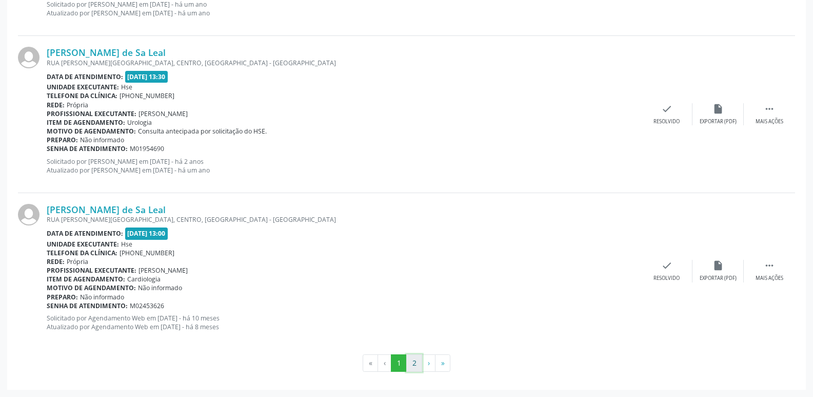
click at [415, 361] on button "2" at bounding box center [414, 362] width 16 height 17
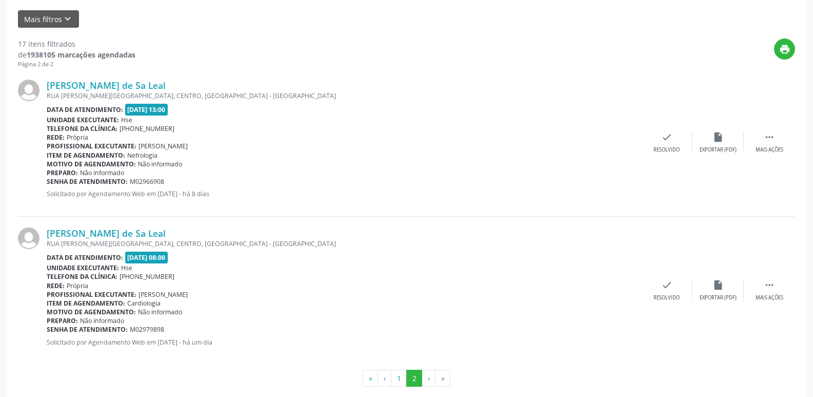
scroll to position [254, 0]
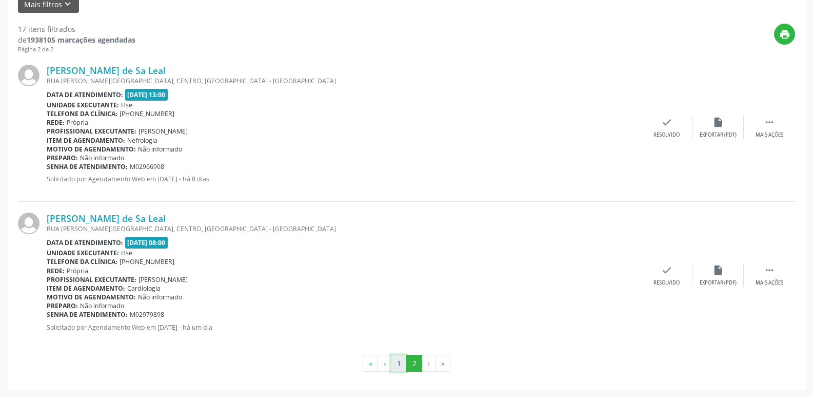
click at [399, 362] on button "1" at bounding box center [399, 363] width 16 height 17
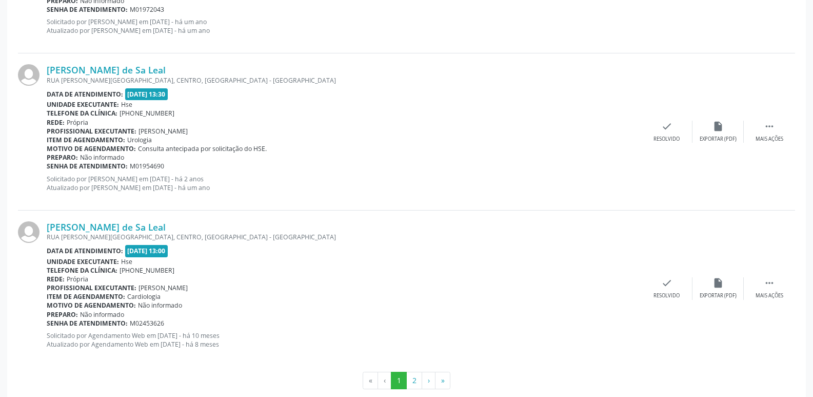
scroll to position [2309, 0]
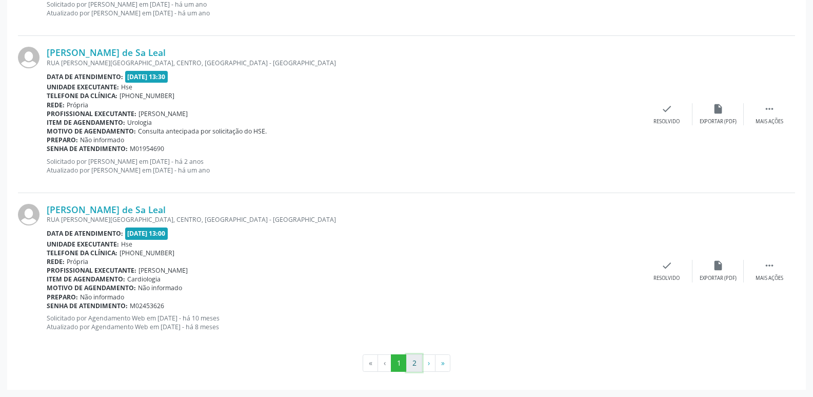
click at [416, 364] on button "2" at bounding box center [414, 362] width 16 height 17
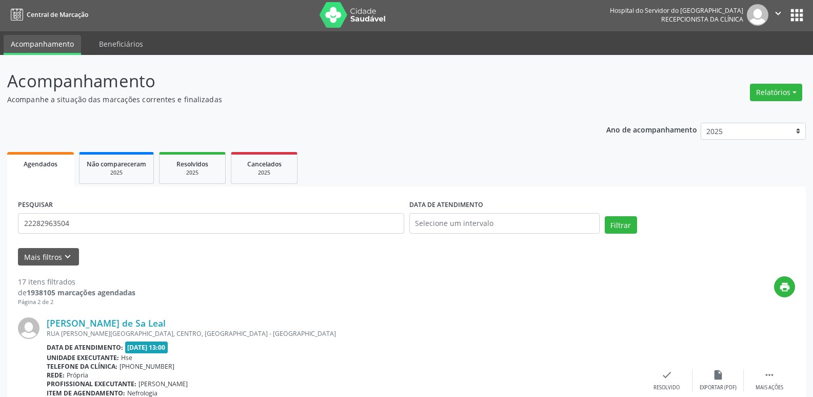
scroll to position [0, 0]
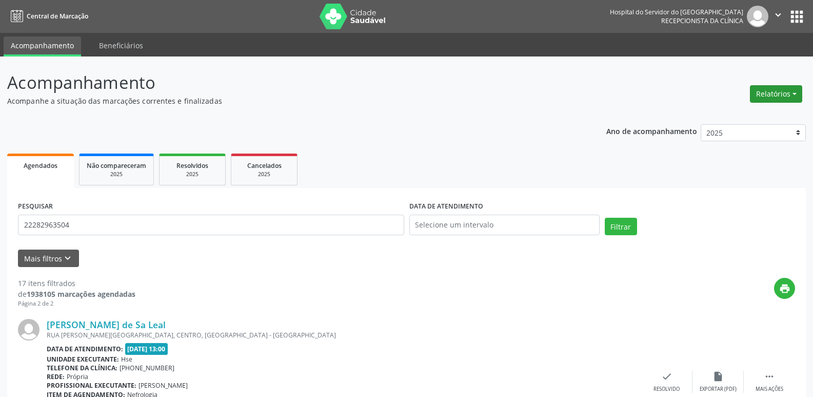
click at [786, 92] on button "Relatórios" at bounding box center [776, 93] width 52 height 17
click at [733, 116] on link "Agendamentos" at bounding box center [748, 116] width 110 height 14
select select "9"
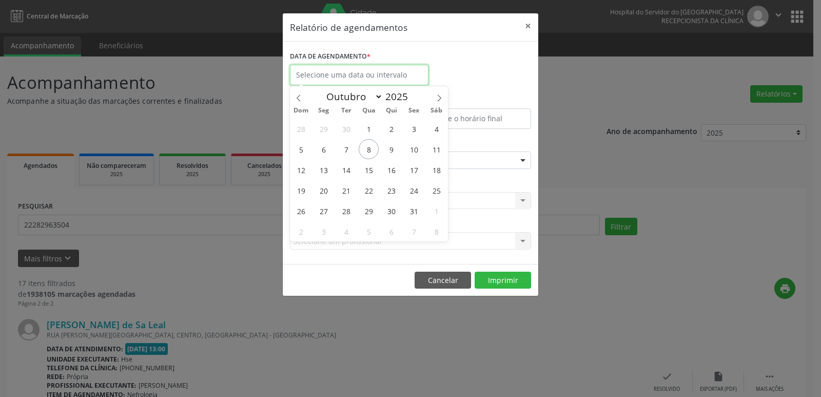
click at [402, 80] on input "text" at bounding box center [359, 75] width 139 height 21
click at [325, 169] on span "13" at bounding box center [324, 170] width 20 height 20
type input "[DATE]"
click at [326, 169] on span "13" at bounding box center [324, 170] width 20 height 20
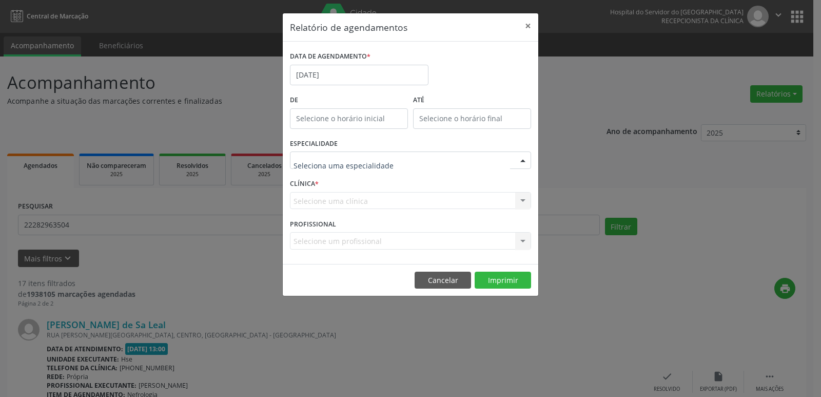
click at [523, 161] on div at bounding box center [522, 160] width 15 height 17
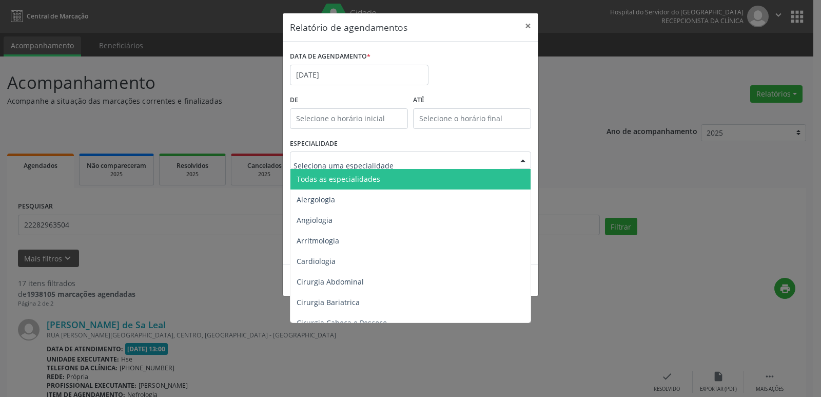
click at [454, 179] on span "Todas as especialidades" at bounding box center [411, 179] width 242 height 21
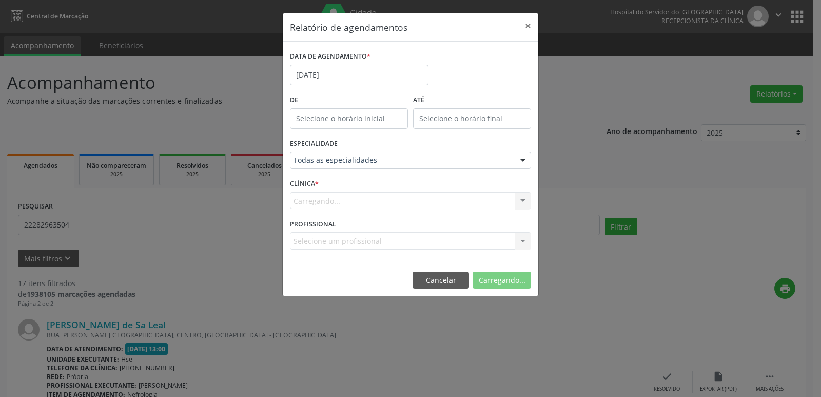
click at [523, 201] on div "Carregando... Hse Nenhum resultado encontrado para: " " Não há nenhuma opção pa…" at bounding box center [410, 200] width 241 height 17
click at [522, 198] on div "Carregando... Hse Nenhum resultado encontrado para: " " Não há nenhuma opção pa…" at bounding box center [410, 200] width 241 height 17
click at [527, 203] on div "Carregando... Hse Nenhum resultado encontrado para: " " Não há nenhuma opção pa…" at bounding box center [410, 200] width 241 height 17
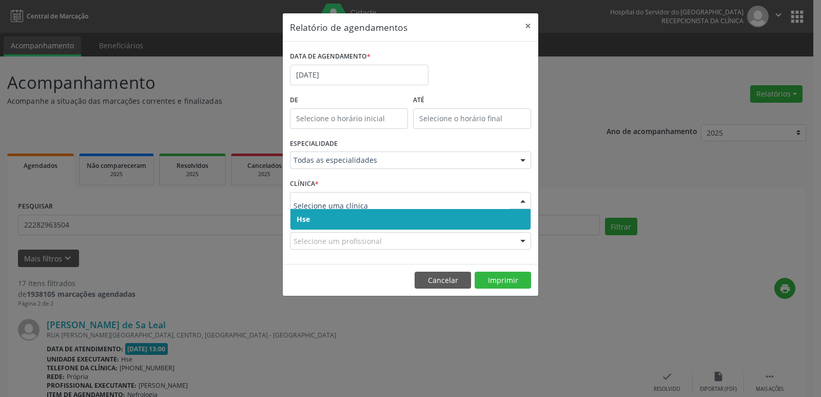
click at [523, 201] on div at bounding box center [522, 200] width 15 height 17
click at [446, 219] on span "Hse" at bounding box center [410, 219] width 240 height 21
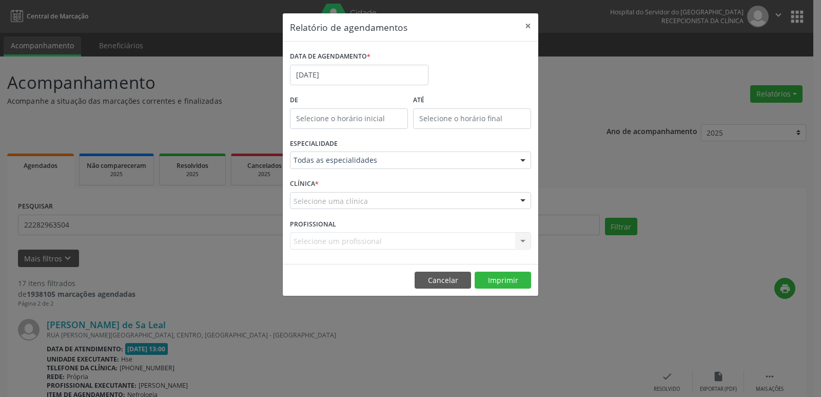
click at [525, 202] on div at bounding box center [522, 200] width 15 height 17
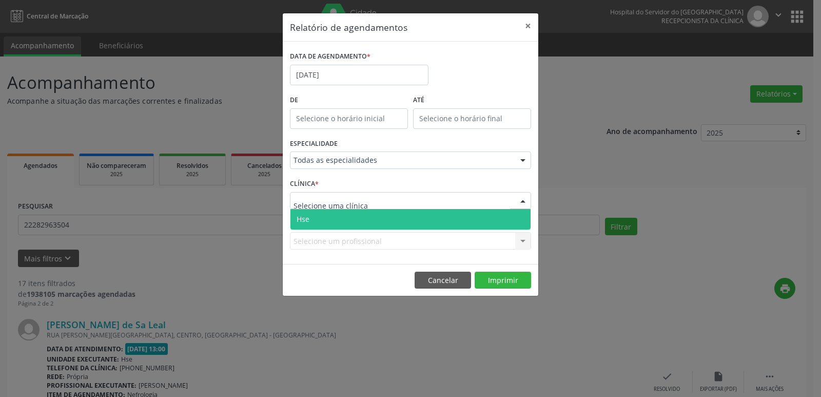
click at [401, 214] on span "Hse" at bounding box center [410, 219] width 240 height 21
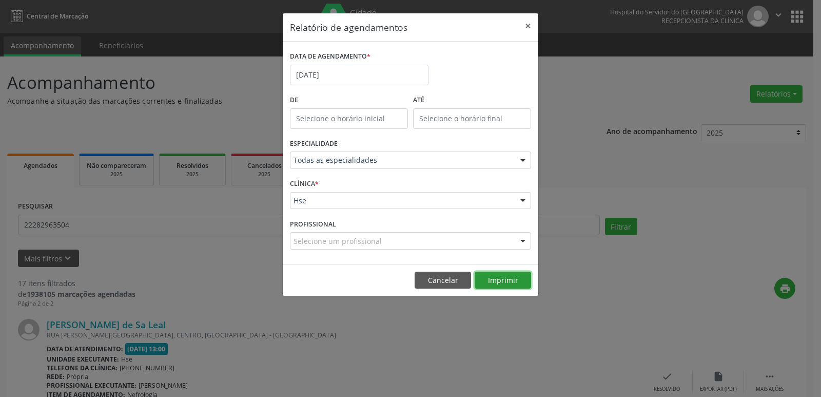
click at [513, 281] on button "Imprimir" at bounding box center [503, 279] width 56 height 17
click at [529, 26] on button "×" at bounding box center [528, 25] width 21 height 25
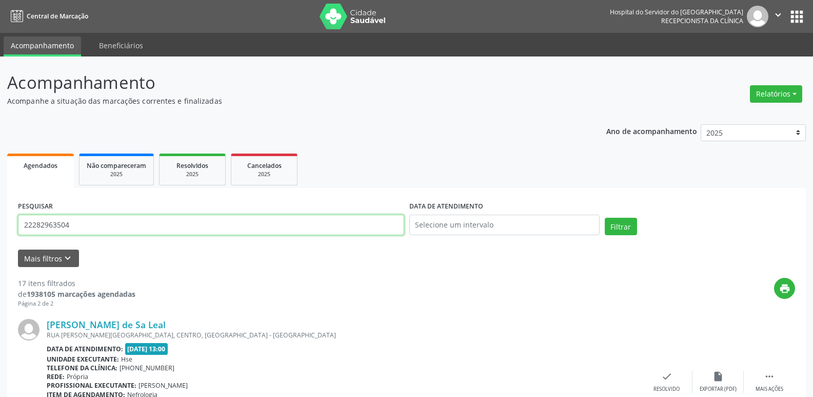
click at [76, 226] on input "22282963504" at bounding box center [211, 225] width 386 height 21
type input "62545884472"
click at [605, 218] on button "Filtrar" at bounding box center [621, 226] width 32 height 17
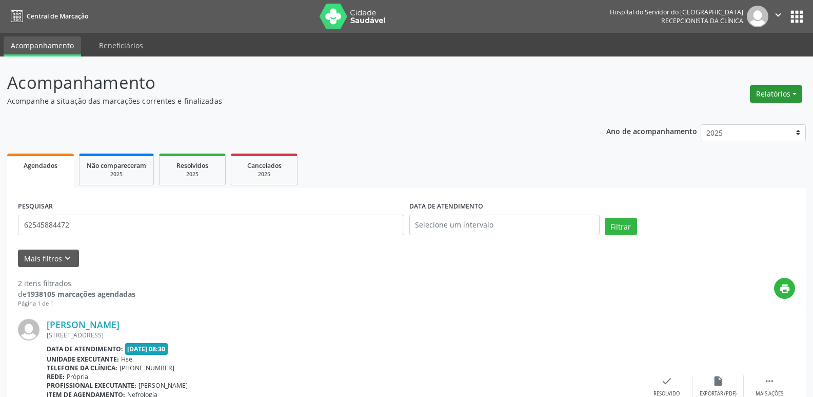
click at [772, 90] on button "Relatórios" at bounding box center [776, 93] width 52 height 17
click at [739, 115] on link "Agendamentos" at bounding box center [748, 116] width 110 height 14
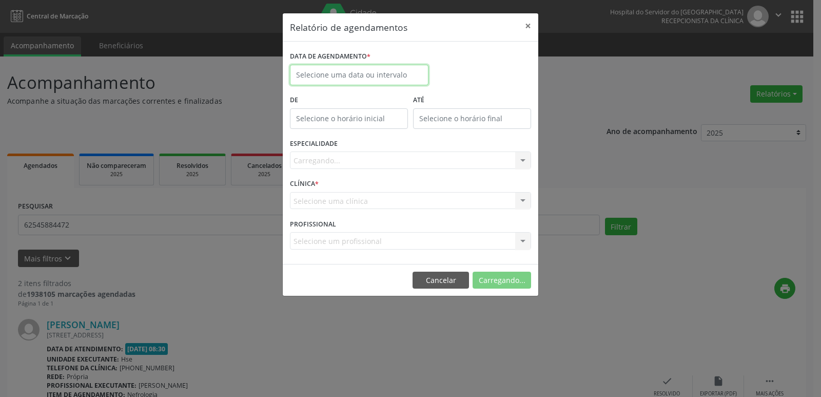
click at [350, 76] on input "text" at bounding box center [359, 75] width 139 height 21
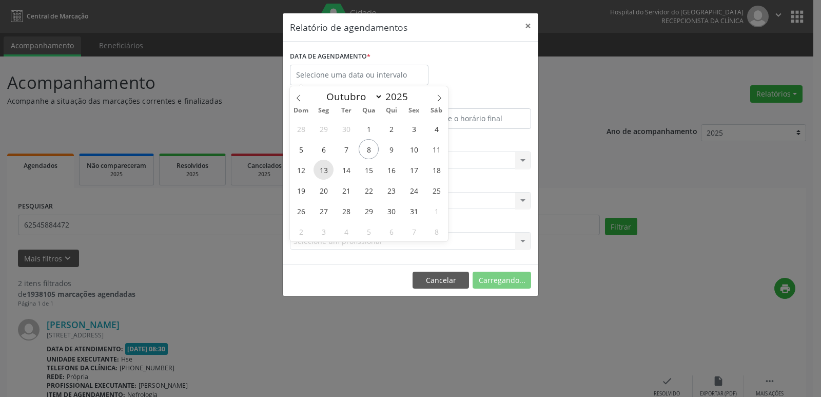
click at [325, 171] on span "13" at bounding box center [324, 170] width 20 height 20
type input "[DATE]"
click at [325, 171] on span "13" at bounding box center [324, 170] width 20 height 20
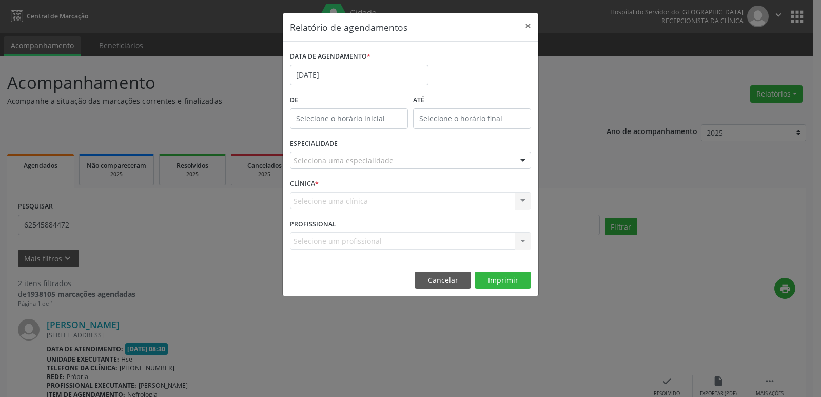
click at [520, 161] on div at bounding box center [522, 160] width 15 height 17
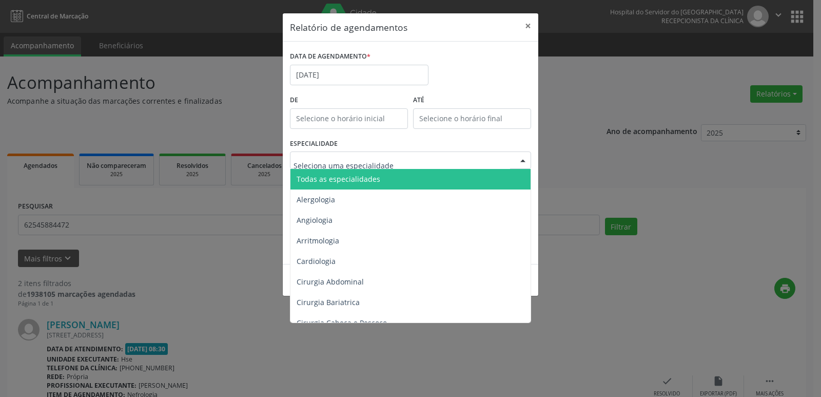
click at [477, 178] on span "Todas as especialidades" at bounding box center [411, 179] width 242 height 21
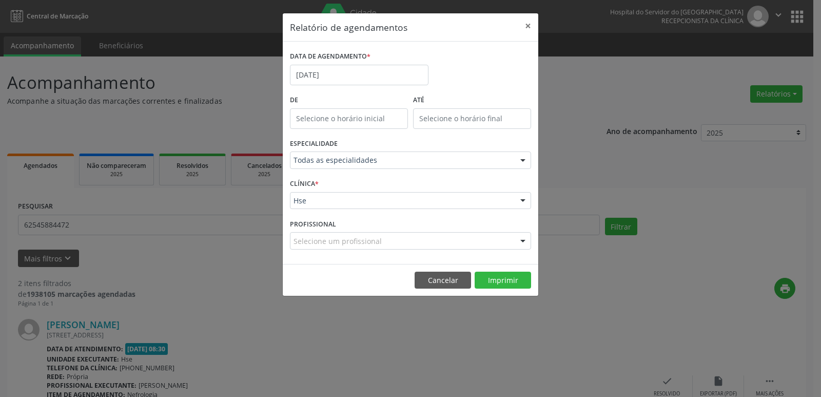
click at [523, 200] on div at bounding box center [522, 200] width 15 height 17
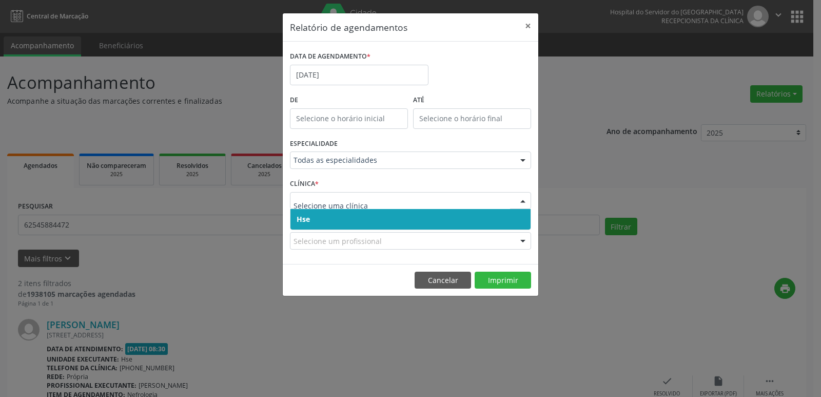
click at [456, 221] on span "Hse" at bounding box center [410, 219] width 240 height 21
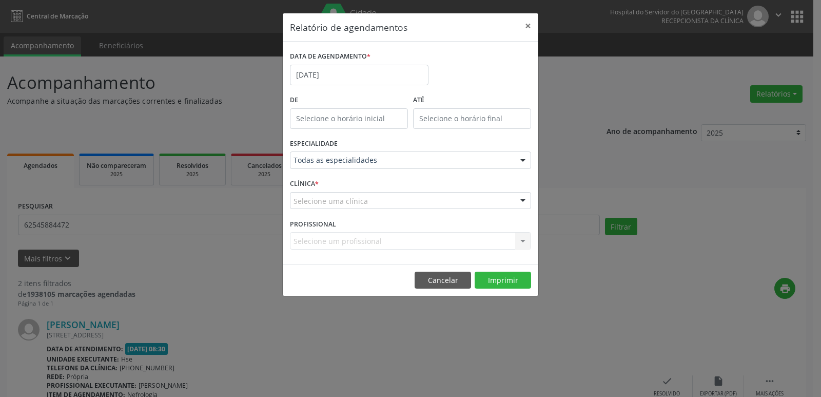
click at [522, 201] on div at bounding box center [522, 200] width 15 height 17
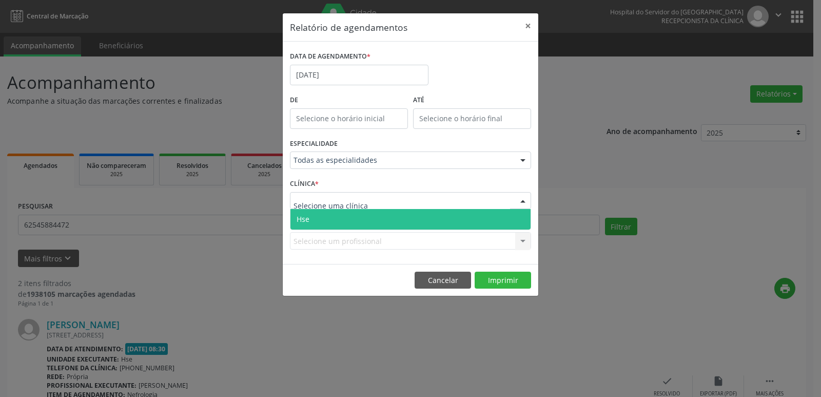
click at [417, 218] on span "Hse" at bounding box center [410, 219] width 240 height 21
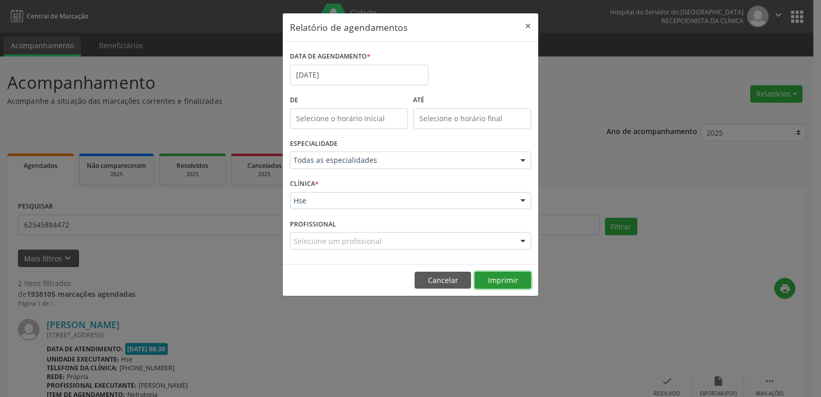
click at [502, 280] on button "Imprimir" at bounding box center [503, 279] width 56 height 17
click at [528, 21] on button "×" at bounding box center [528, 25] width 21 height 25
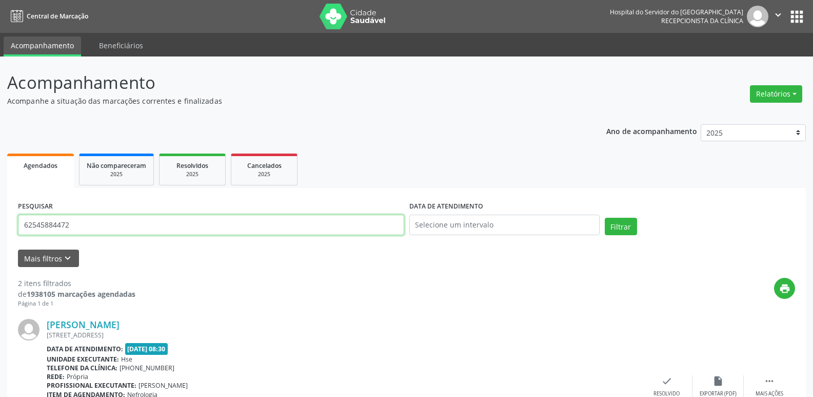
click at [87, 223] on input "62545884472" at bounding box center [211, 225] width 386 height 21
type input "09349049791"
click at [625, 231] on button "Filtrar" at bounding box center [621, 226] width 32 height 17
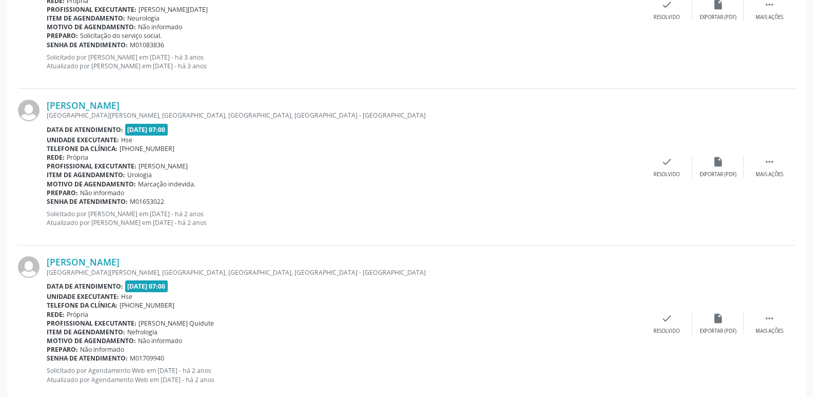
scroll to position [556, 0]
